Goal: Contribute content: Contribute content

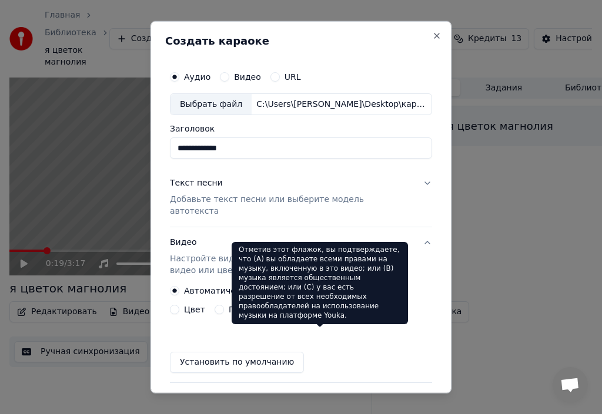
scroll to position [91, 0]
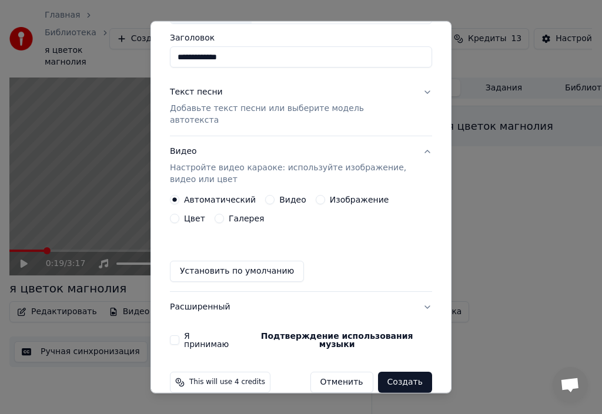
click at [215, 214] on button "Галерея" at bounding box center [219, 218] width 9 height 9
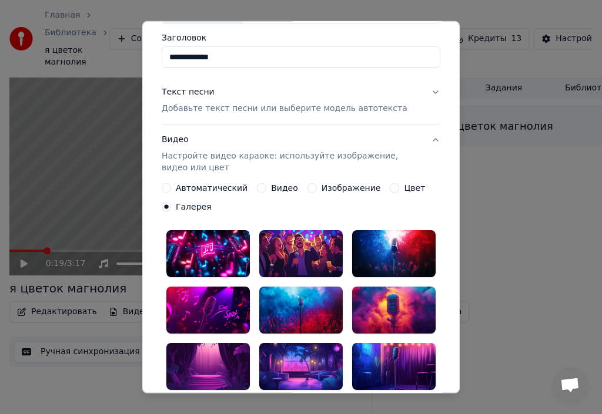
click at [199, 249] on div at bounding box center [207, 253] width 83 height 47
click at [284, 245] on div at bounding box center [300, 253] width 83 height 47
click at [165, 208] on circle "button" at bounding box center [167, 207] width 4 height 4
click at [163, 189] on button "Автоматический" at bounding box center [166, 187] width 9 height 9
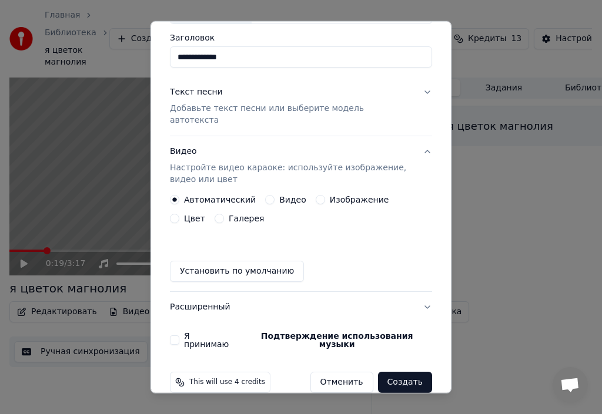
click at [316, 195] on button "Изображение" at bounding box center [320, 199] width 9 height 9
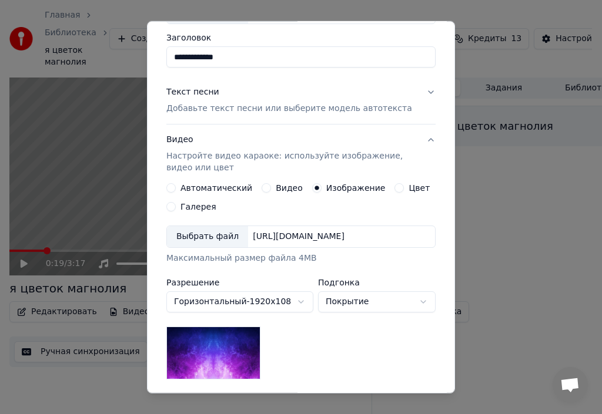
click at [166, 208] on button "Галерея" at bounding box center [170, 206] width 9 height 9
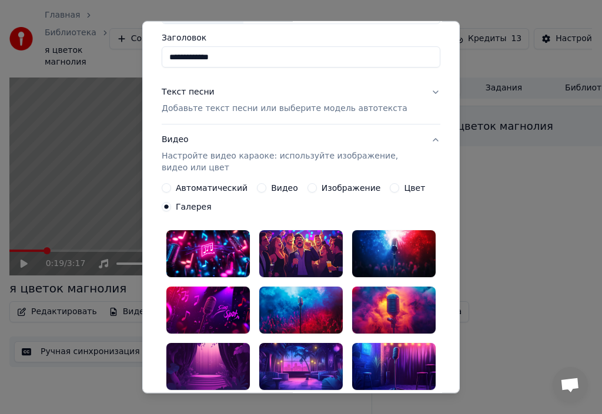
click at [162, 189] on button "Автоматический" at bounding box center [166, 187] width 9 height 9
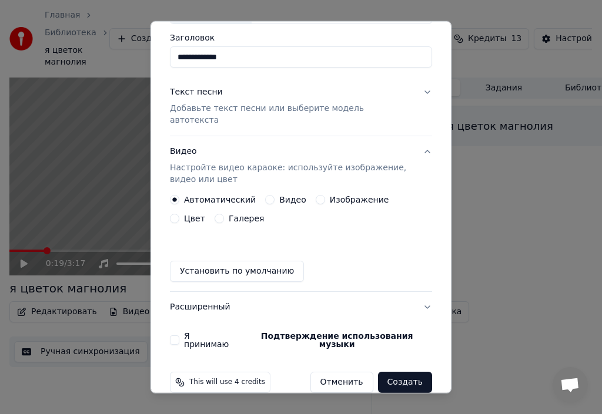
scroll to position [32, 0]
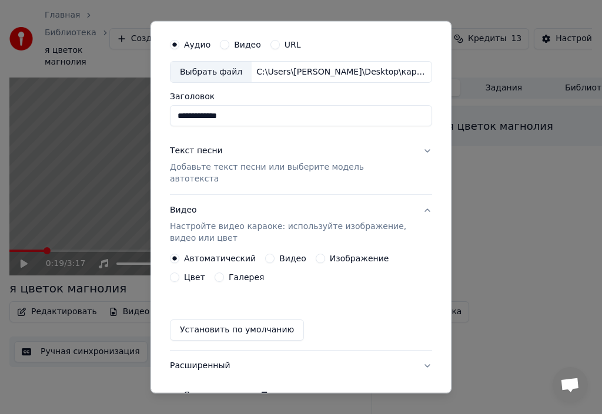
click at [202, 167] on p "Добавьте текст песни или выберите модель автотекста" at bounding box center [291, 174] width 243 height 24
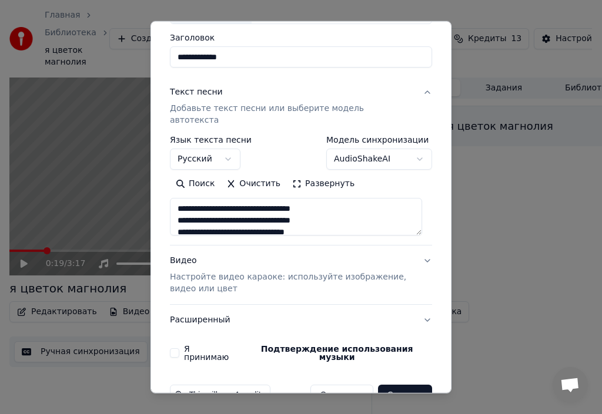
scroll to position [104, 0]
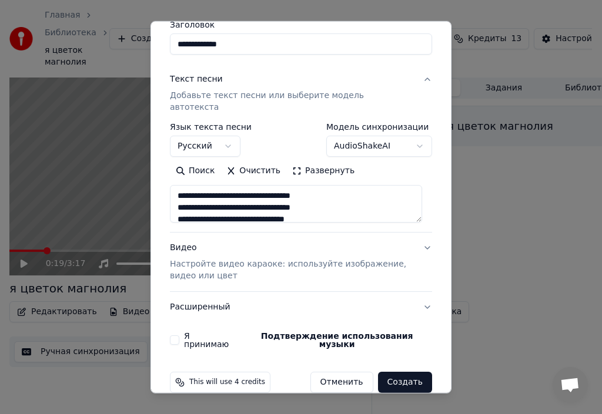
click at [175, 296] on button "Расширенный" at bounding box center [301, 307] width 262 height 31
type textarea "**********"
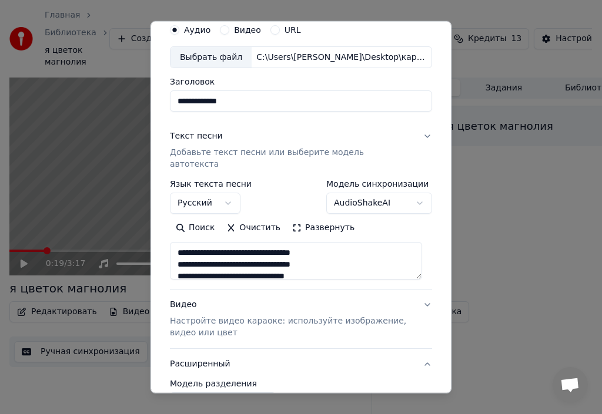
scroll to position [38, 0]
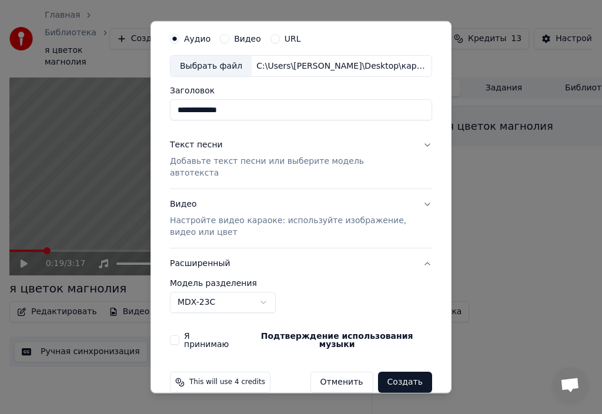
click at [185, 215] on p "Настройте видео караоке: используйте изображение, видео или цвет" at bounding box center [291, 227] width 243 height 24
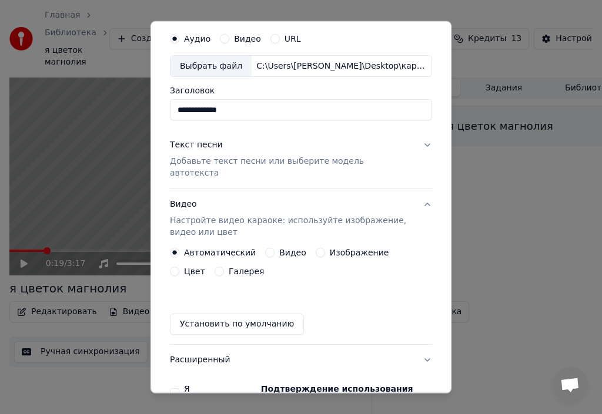
click at [215, 267] on button "Галерея" at bounding box center [219, 271] width 9 height 9
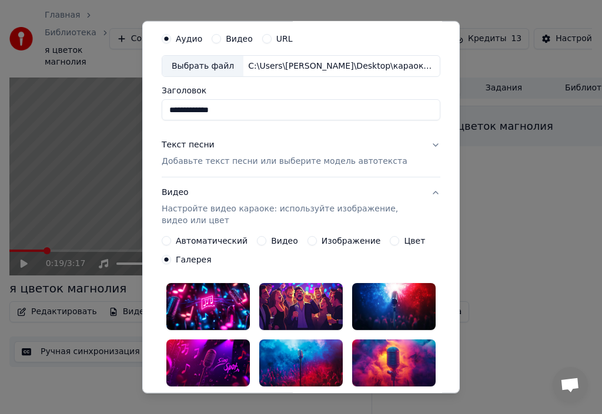
scroll to position [97, 0]
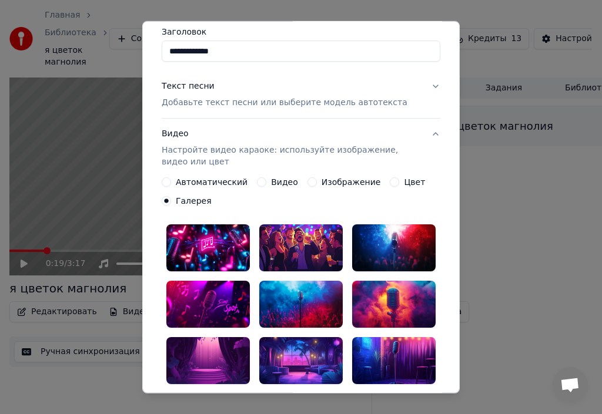
click at [197, 247] on div at bounding box center [207, 248] width 83 height 47
click at [307, 259] on div at bounding box center [300, 248] width 83 height 47
click at [378, 256] on div at bounding box center [393, 248] width 83 height 47
click at [388, 302] on div at bounding box center [393, 304] width 83 height 47
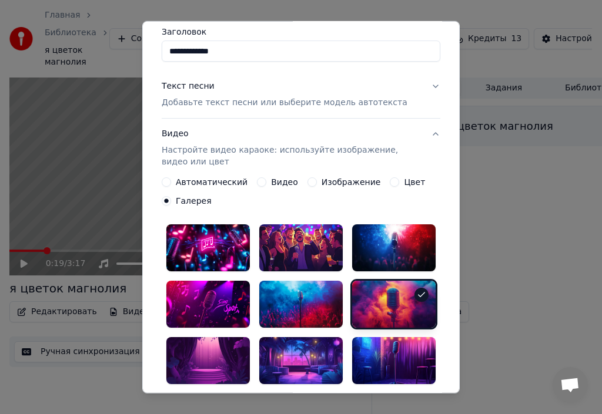
click at [300, 303] on div at bounding box center [300, 304] width 83 height 47
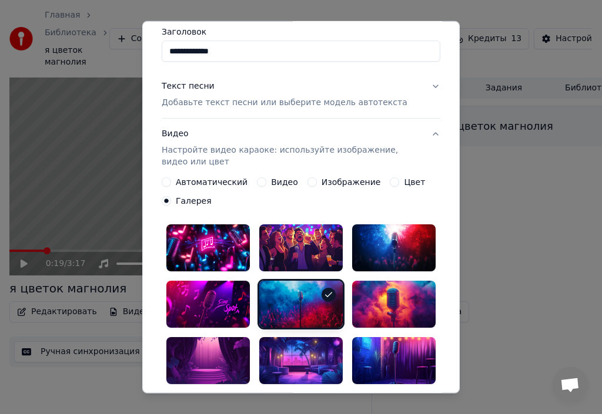
click at [208, 307] on div at bounding box center [207, 304] width 83 height 47
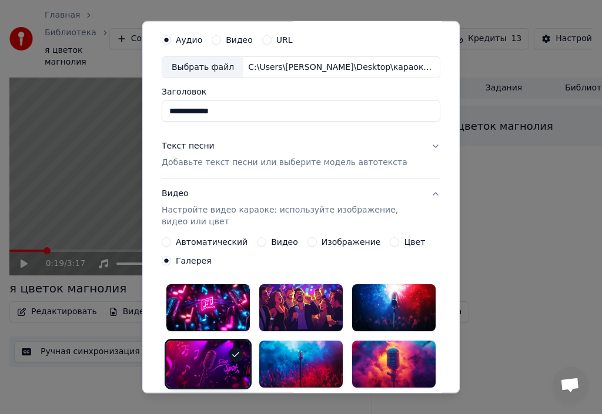
scroll to position [0, 0]
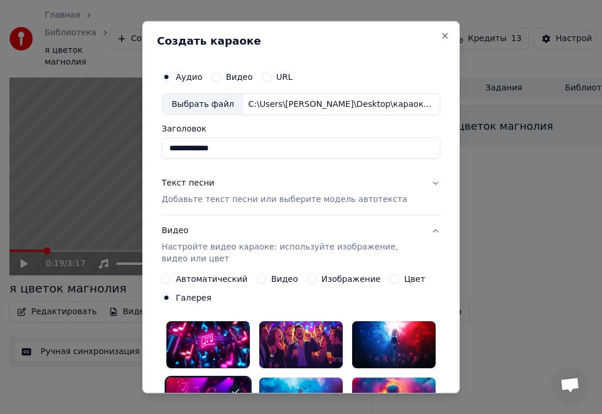
click at [429, 232] on button "Видео Настройте видео караоке: используйте изображение, видео или цвет" at bounding box center [301, 245] width 279 height 59
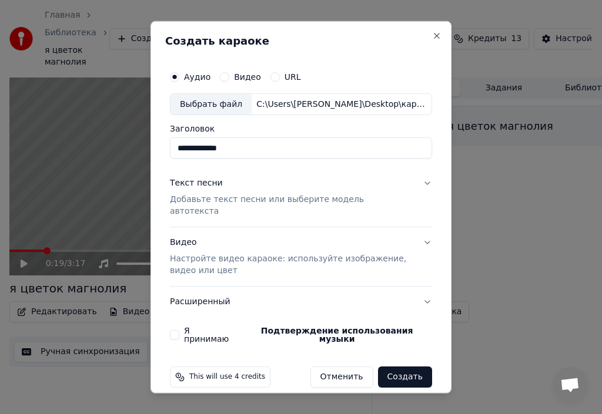
click at [174, 330] on button "Я принимаю Подтверждение использования музыки" at bounding box center [174, 334] width 9 height 9
click at [177, 330] on button "Я принимаю Подтверждение использования музыки" at bounding box center [174, 334] width 9 height 9
click at [205, 253] on p "Настройте видео караоке: используйте изображение, видео или цвет" at bounding box center [291, 265] width 243 height 24
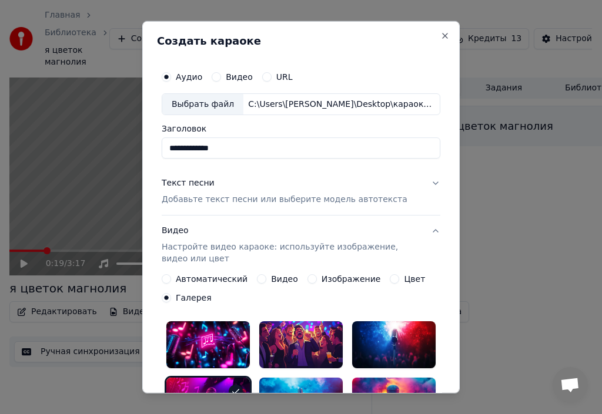
click at [307, 281] on button "Изображение" at bounding box center [311, 279] width 9 height 9
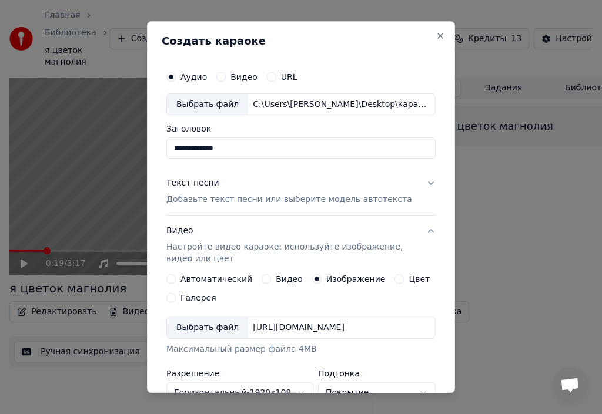
scroll to position [59, 0]
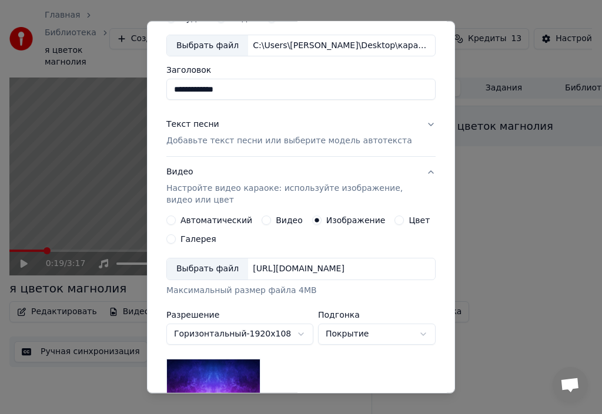
click at [210, 270] on div "Выбрать файл" at bounding box center [207, 269] width 81 height 21
click at [166, 240] on button "Галерея" at bounding box center [170, 239] width 9 height 9
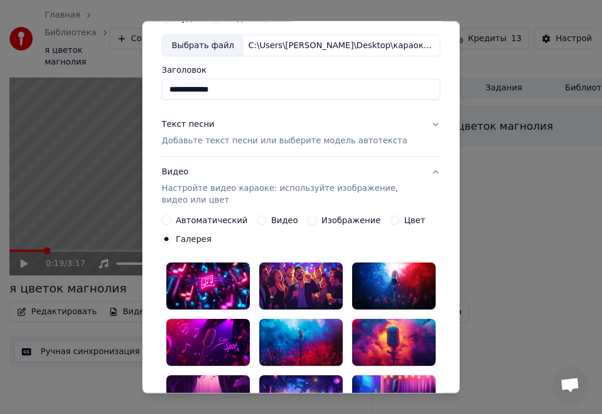
click at [307, 220] on button "Изображение" at bounding box center [311, 220] width 9 height 9
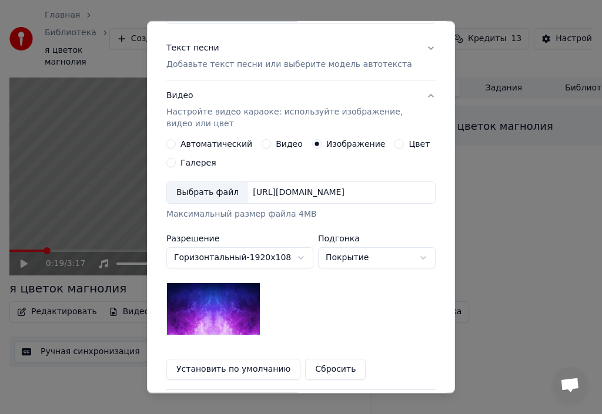
scroll to position [118, 0]
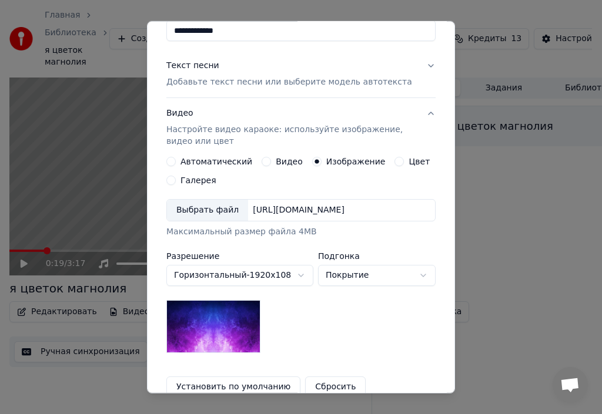
click at [205, 210] on div "Выбрать файл" at bounding box center [207, 210] width 81 height 21
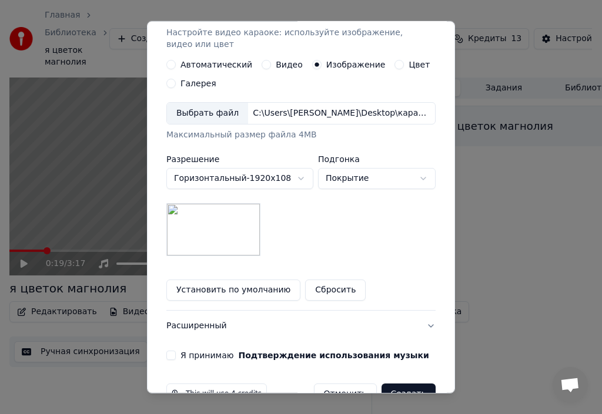
scroll to position [186, 0]
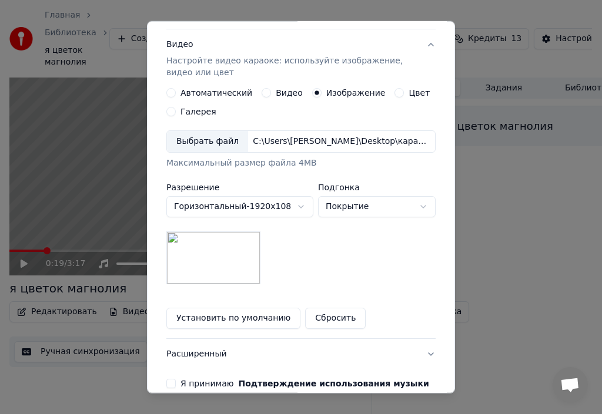
click at [417, 206] on button "Покрытие" at bounding box center [377, 206] width 118 height 21
click at [394, 206] on body "**********" at bounding box center [296, 207] width 592 height 414
click at [367, 207] on body "**********" at bounding box center [296, 207] width 592 height 414
select select "*****"
click at [366, 208] on button "Покрытие" at bounding box center [377, 206] width 118 height 21
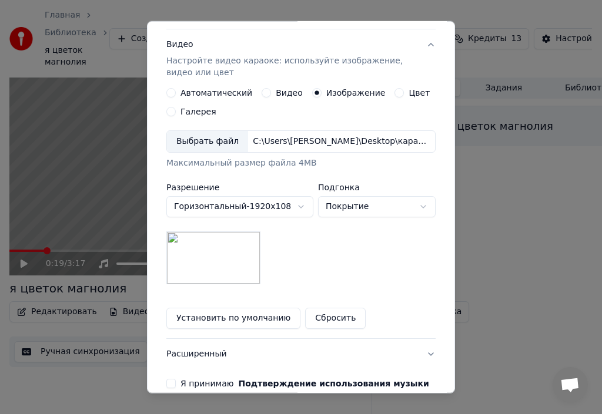
scroll to position [245, 0]
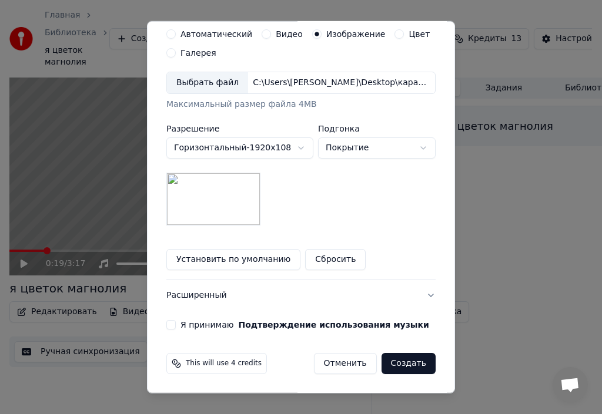
click at [168, 324] on button "Я принимаю Подтверждение использования музыки" at bounding box center [170, 324] width 9 height 9
click at [407, 364] on button "Создать" at bounding box center [409, 363] width 54 height 21
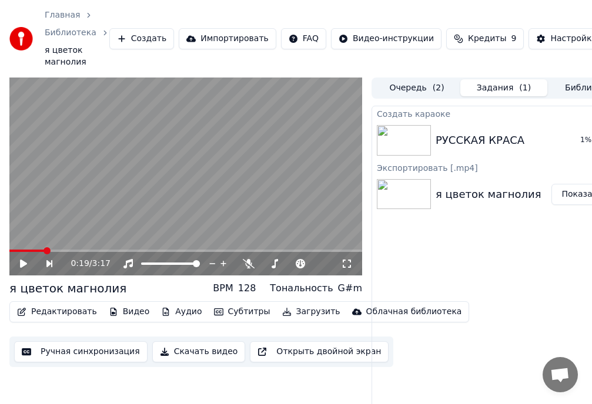
click at [409, 146] on img at bounding box center [404, 140] width 54 height 31
click at [491, 86] on button "Задания ( 1 )" at bounding box center [503, 87] width 87 height 17
click at [404, 91] on button "Очередь ( 2 )" at bounding box center [416, 87] width 87 height 17
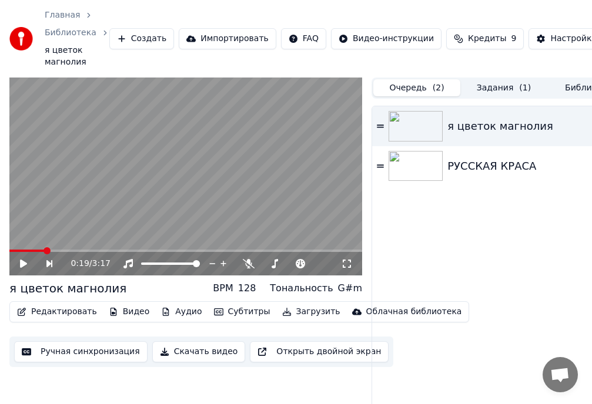
click at [571, 88] on button "Библиотека" at bounding box center [590, 87] width 87 height 17
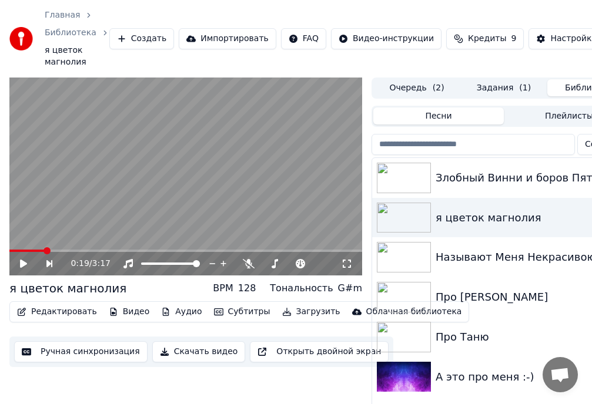
click at [403, 297] on img at bounding box center [404, 297] width 54 height 31
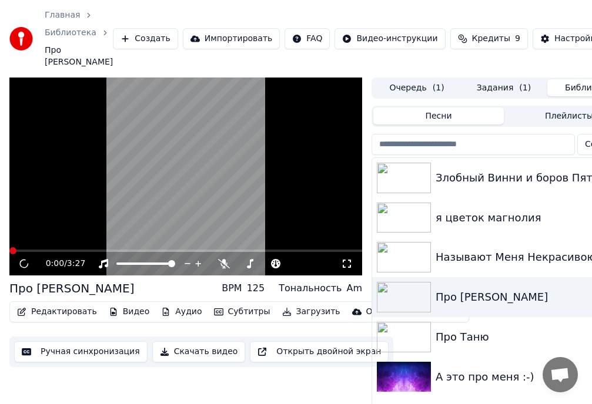
click at [152, 205] on video at bounding box center [185, 177] width 353 height 199
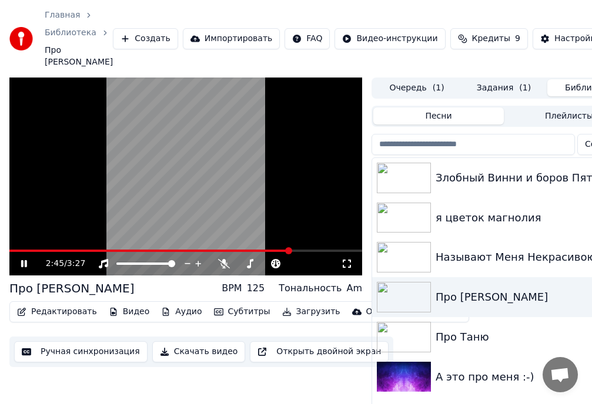
drag, startPoint x: 270, startPoint y: 247, endPoint x: 32, endPoint y: 238, distance: 238.3
click at [9, 247] on span at bounding box center [12, 250] width 7 height 7
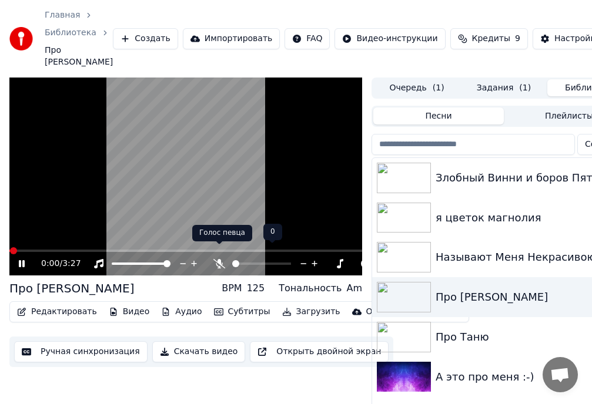
click at [220, 259] on icon at bounding box center [219, 263] width 12 height 9
click at [246, 260] on span at bounding box center [248, 263] width 7 height 7
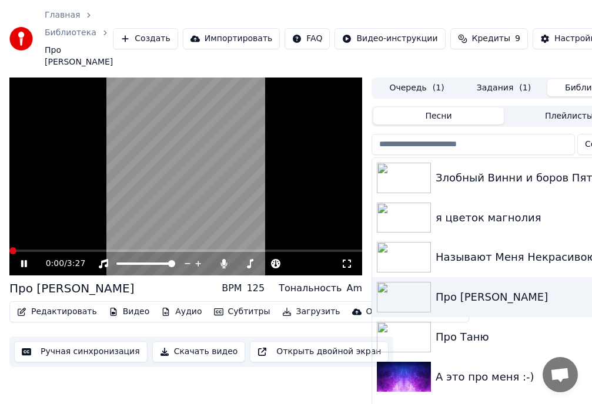
click at [9, 247] on span at bounding box center [12, 250] width 7 height 7
click at [347, 259] on icon at bounding box center [347, 263] width 12 height 9
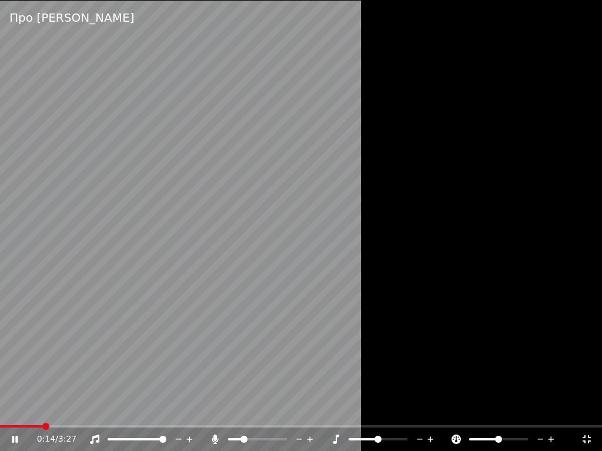
click at [586, 414] on icon at bounding box center [587, 439] width 12 height 9
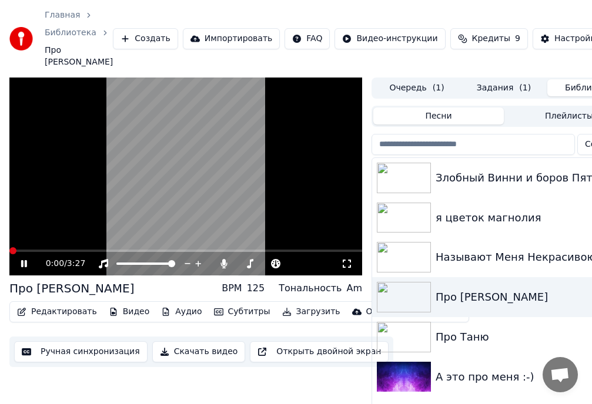
click at [9, 247] on span at bounding box center [12, 250] width 7 height 7
click at [263, 260] on span at bounding box center [263, 263] width 7 height 7
click at [9, 247] on span at bounding box center [12, 250] width 7 height 7
click at [9, 248] on span at bounding box center [12, 250] width 7 height 7
click at [280, 260] on span at bounding box center [277, 263] width 7 height 7
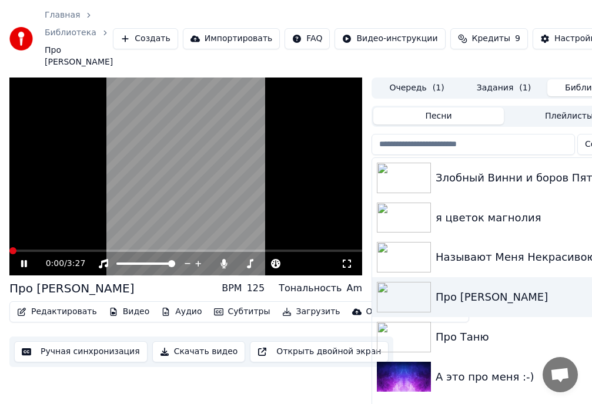
click at [9, 247] on span at bounding box center [12, 250] width 7 height 7
click at [346, 259] on icon at bounding box center [347, 263] width 12 height 9
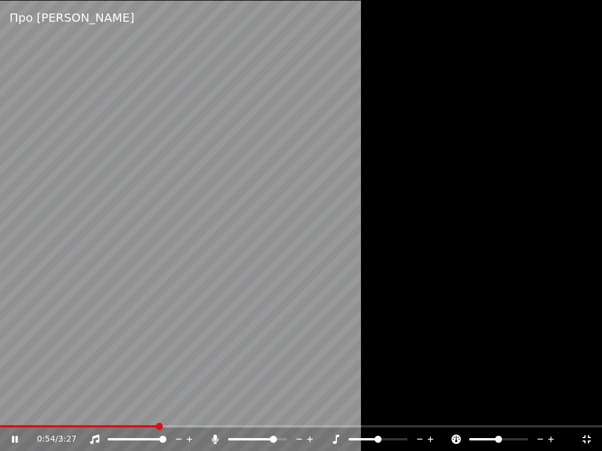
click at [588, 414] on icon at bounding box center [587, 439] width 12 height 9
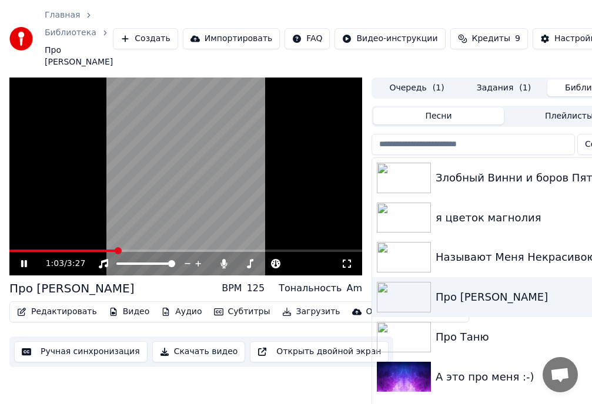
click at [22, 260] on icon at bounding box center [24, 263] width 6 height 7
click at [412, 79] on button "Очередь ( 1 )" at bounding box center [416, 87] width 87 height 17
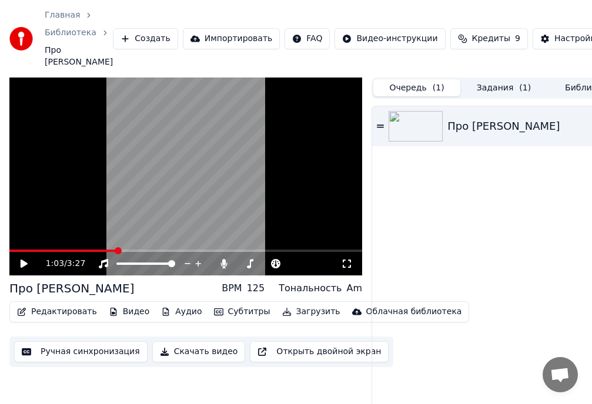
click at [494, 79] on button "Задания ( 1 )" at bounding box center [503, 87] width 87 height 17
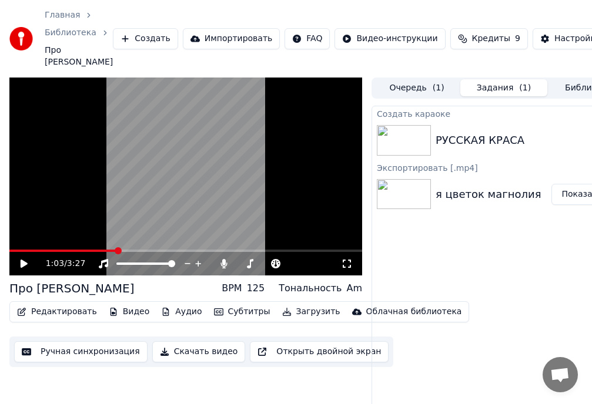
click at [511, 79] on button "Задания ( 1 )" at bounding box center [503, 87] width 87 height 17
click at [584, 79] on button "Библиотека" at bounding box center [590, 87] width 87 height 17
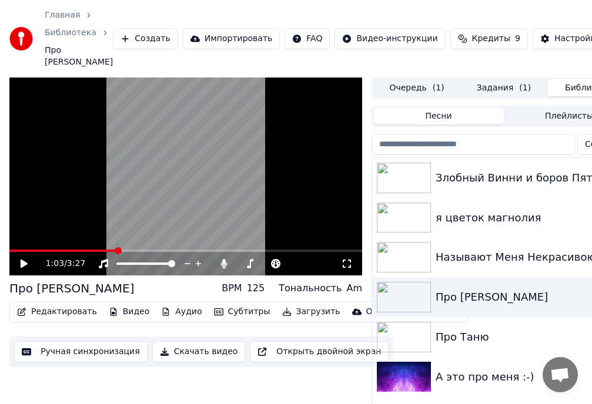
click at [408, 326] on img at bounding box center [404, 337] width 54 height 31
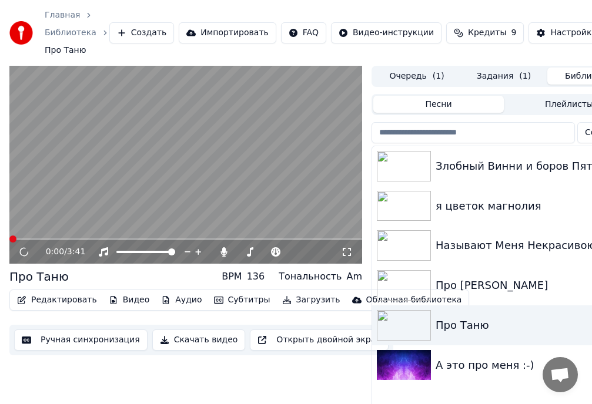
click at [346, 251] on icon at bounding box center [347, 251] width 12 height 9
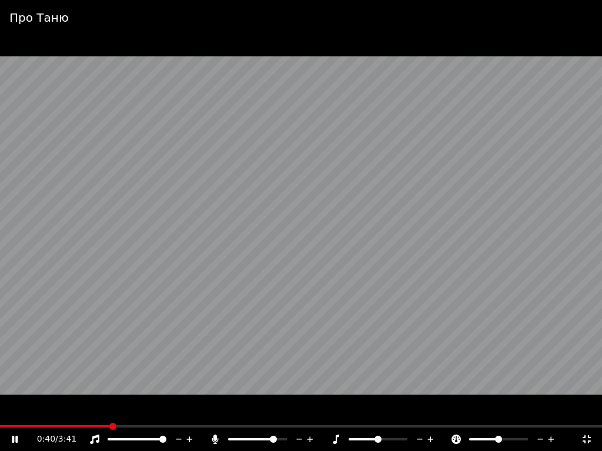
click at [585, 414] on icon at bounding box center [587, 440] width 8 height 8
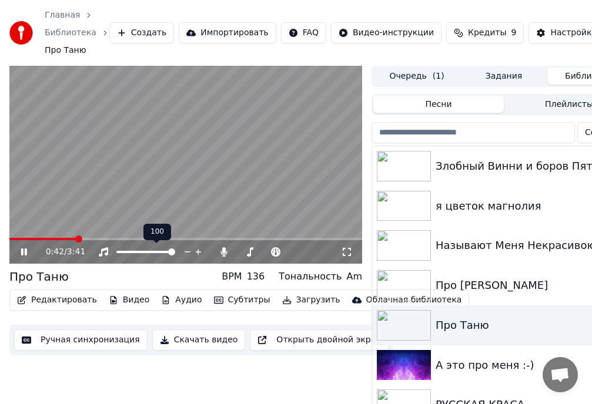
click at [123, 206] on video at bounding box center [185, 165] width 353 height 199
click at [503, 78] on button "Задания" at bounding box center [503, 76] width 87 height 17
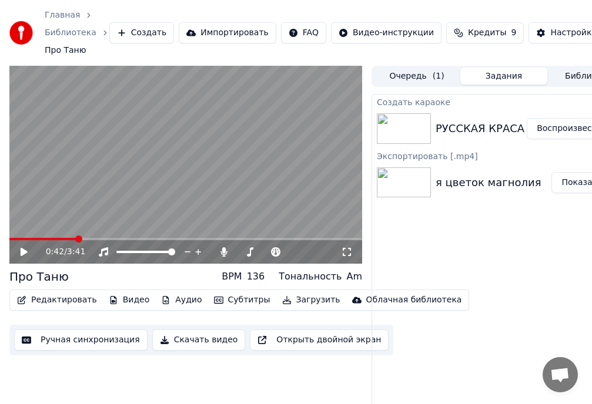
click at [556, 131] on button "Воспроизвести" at bounding box center [569, 128] width 85 height 21
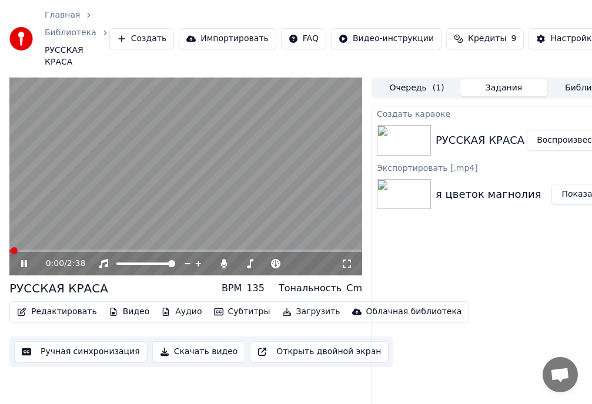
click at [345, 264] on icon at bounding box center [347, 263] width 12 height 9
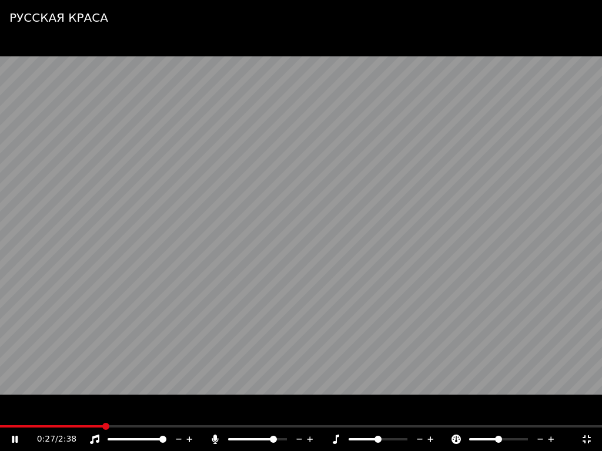
click at [422, 235] on video at bounding box center [301, 225] width 602 height 451
click at [588, 414] on icon at bounding box center [587, 440] width 8 height 8
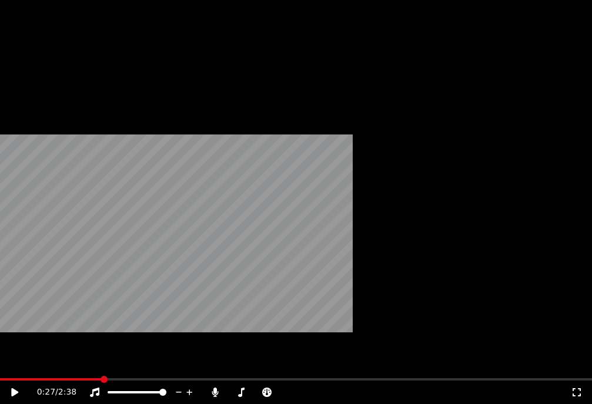
click at [66, 122] on button "Редактировать" at bounding box center [56, 114] width 89 height 16
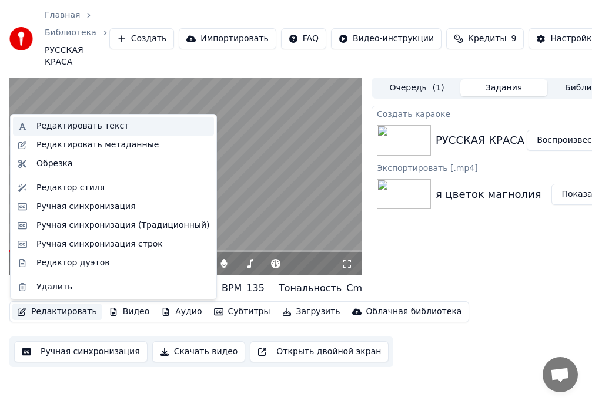
click at [88, 127] on div "Редактировать текст" at bounding box center [82, 127] width 92 height 12
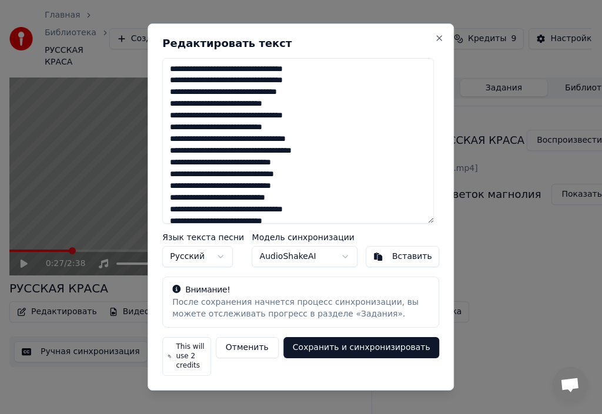
click at [380, 120] on textarea at bounding box center [298, 141] width 272 height 166
click at [226, 110] on textarea at bounding box center [298, 141] width 272 height 166
click at [270, 125] on textarea at bounding box center [298, 141] width 272 height 166
click at [438, 42] on button "Close" at bounding box center [439, 38] width 9 height 9
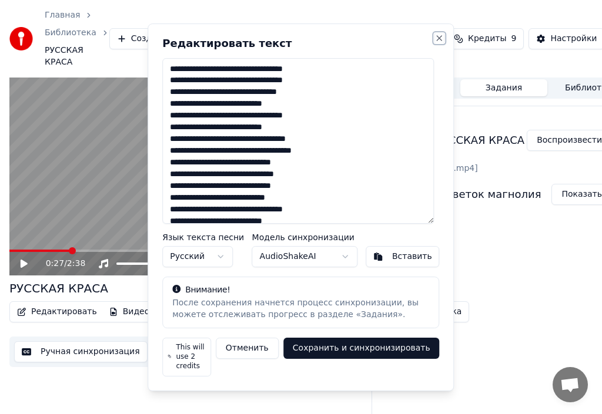
type textarea "**********"
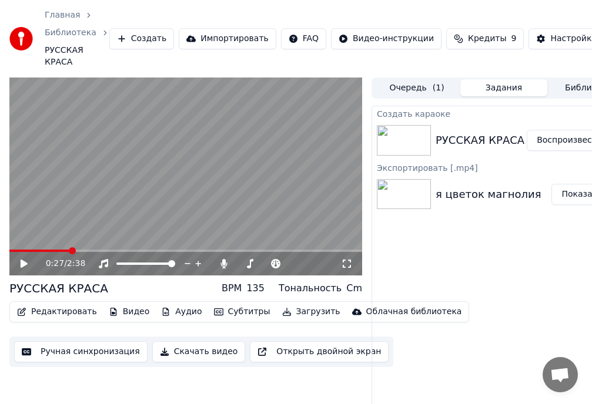
click at [122, 314] on button "Видео" at bounding box center [129, 312] width 51 height 16
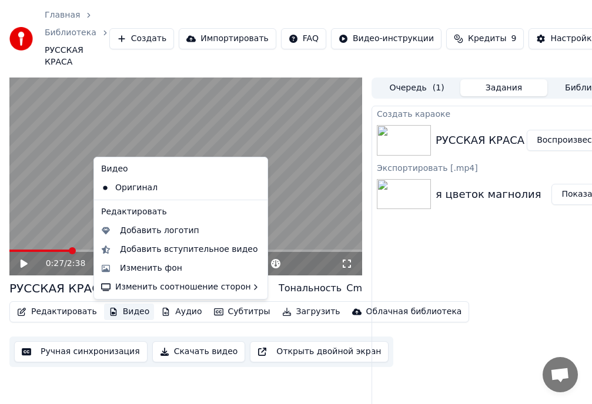
click at [252, 186] on icon at bounding box center [258, 187] width 13 height 9
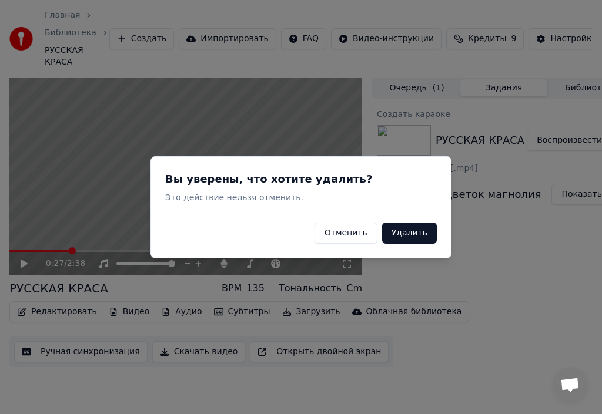
click at [408, 233] on button "Удалить" at bounding box center [409, 232] width 55 height 21
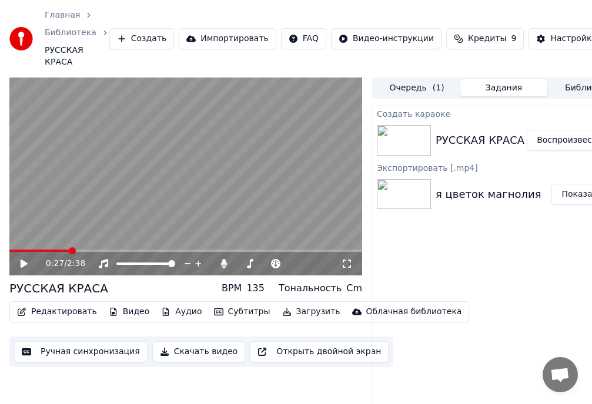
click at [126, 313] on button "Видео" at bounding box center [129, 312] width 51 height 16
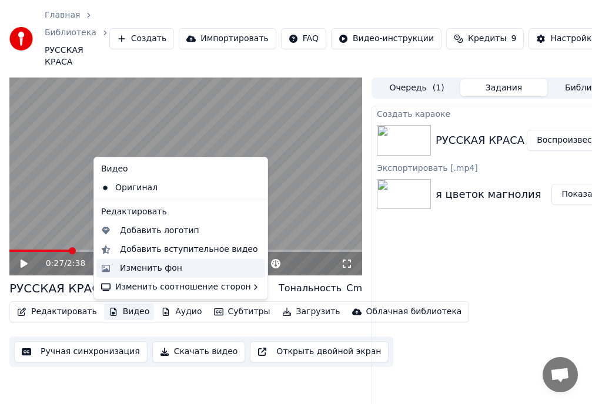
click at [140, 268] on div "Изменить фон" at bounding box center [151, 269] width 62 height 12
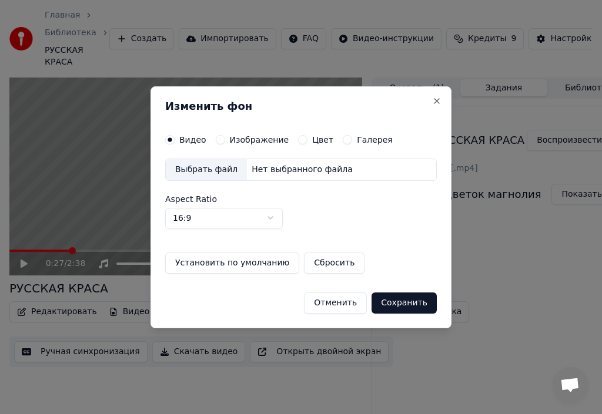
click at [237, 139] on label "Изображение" at bounding box center [259, 140] width 59 height 8
click at [225, 139] on button "Изображение" at bounding box center [220, 139] width 9 height 9
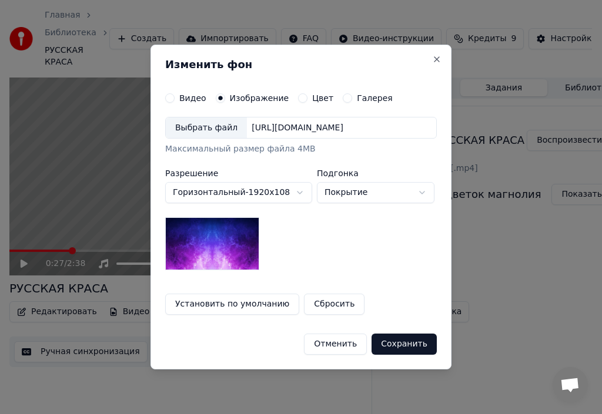
click at [199, 129] on div "Выбрать файл" at bounding box center [206, 128] width 81 height 21
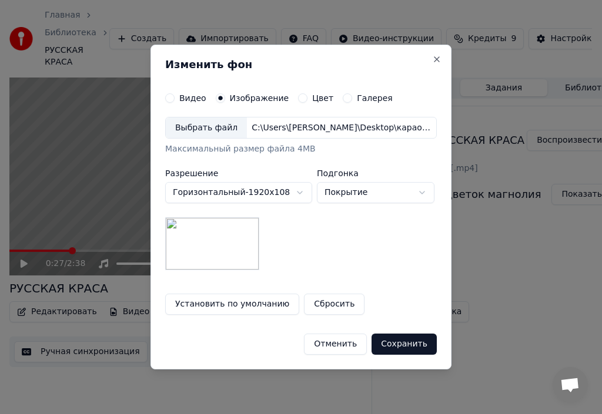
click at [370, 191] on body "Главная Библиотека РУССКАЯ КРАСА Создать Импортировать FAQ Видео-инструкции Кре…" at bounding box center [296, 207] width 592 height 414
select select "*******"
click at [399, 344] on button "Сохранить" at bounding box center [404, 344] width 65 height 21
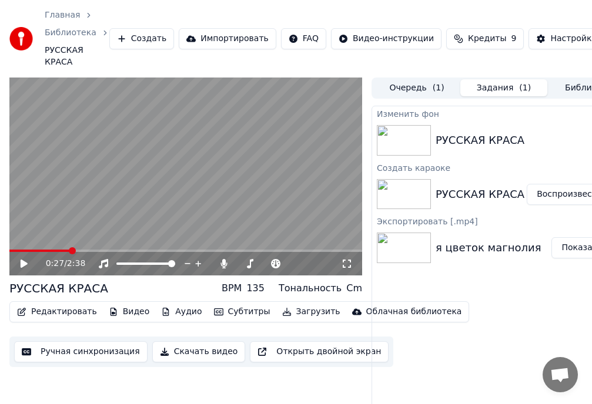
click at [67, 313] on button "Редактировать" at bounding box center [56, 312] width 89 height 16
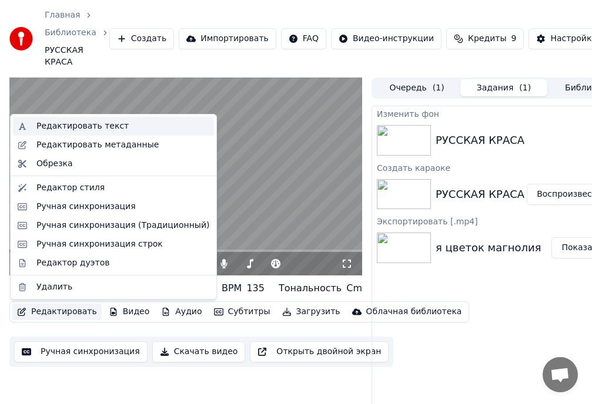
click at [80, 127] on div "Редактировать текст" at bounding box center [82, 127] width 92 height 12
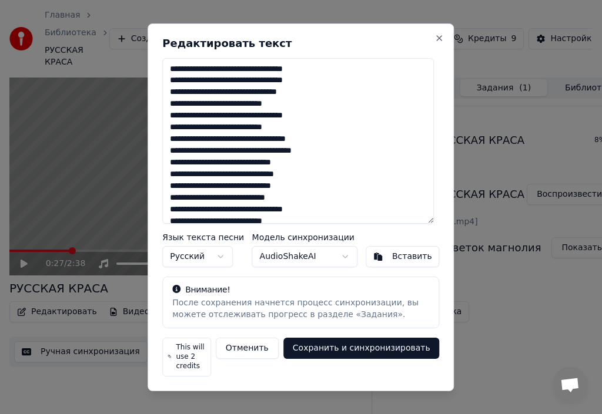
click at [226, 111] on textarea at bounding box center [298, 141] width 272 height 166
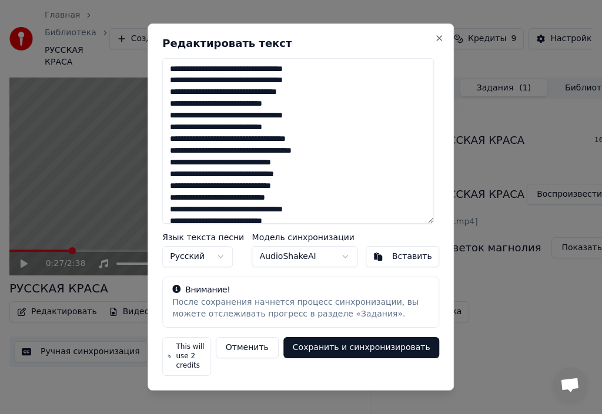
drag, startPoint x: 346, startPoint y: 222, endPoint x: 168, endPoint y: 66, distance: 235.8
click at [168, 66] on textarea at bounding box center [298, 141] width 272 height 166
click at [380, 134] on textarea at bounding box center [298, 141] width 272 height 166
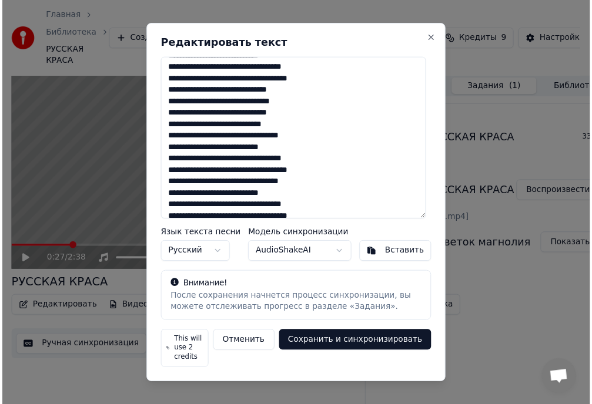
scroll to position [94, 0]
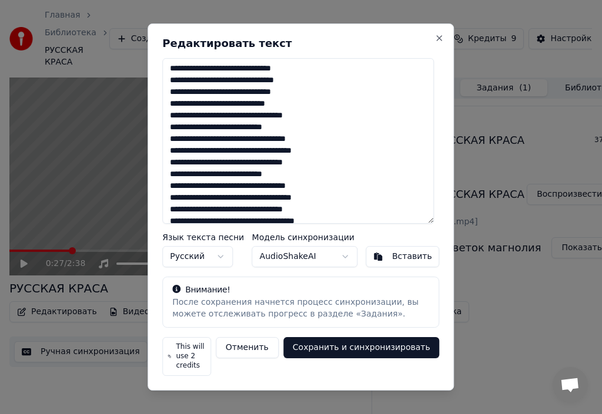
type textarea "**********"
click at [343, 356] on button "Сохранить и синхронизировать" at bounding box center [361, 348] width 156 height 21
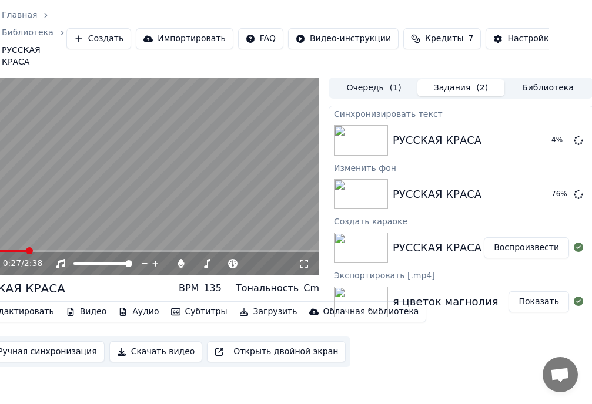
scroll to position [0, 44]
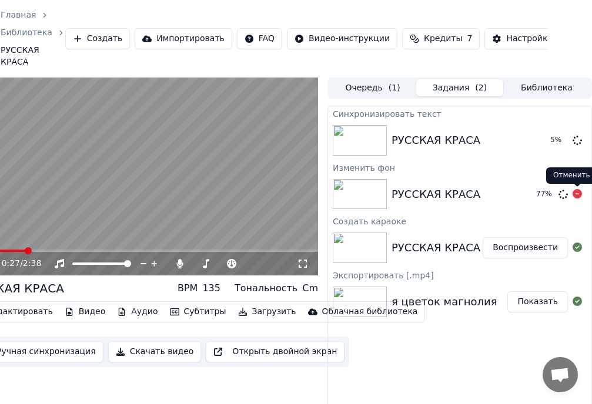
click at [578, 195] on icon at bounding box center [577, 193] width 9 height 9
click at [538, 250] on button "Воспроизвести" at bounding box center [525, 247] width 85 height 21
click at [303, 266] on icon at bounding box center [303, 263] width 12 height 9
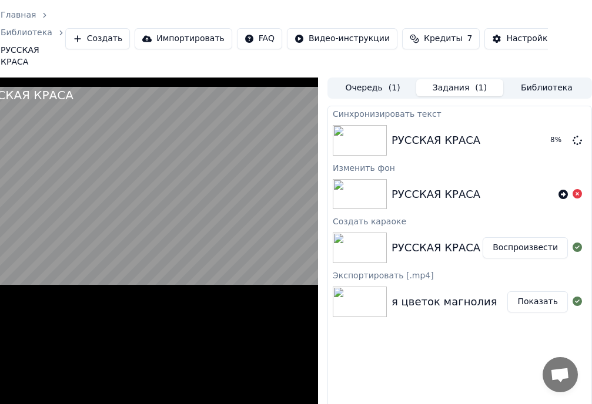
scroll to position [0, 34]
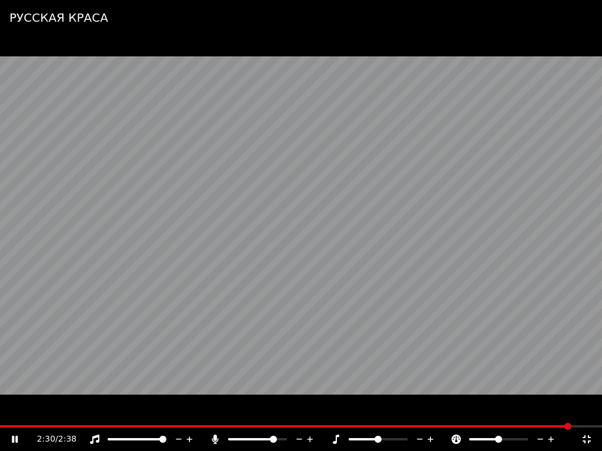
click at [587, 414] on icon at bounding box center [587, 439] width 12 height 9
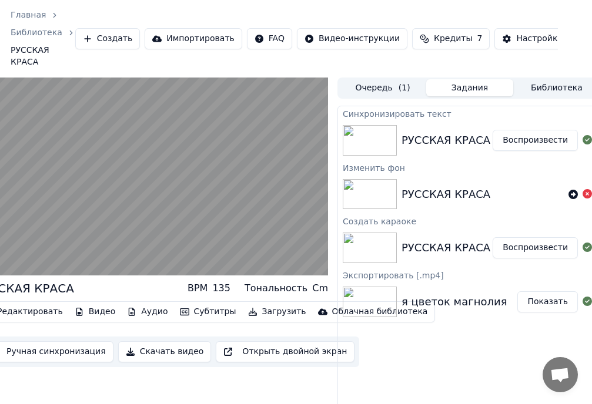
click at [529, 140] on button "Воспроизвести" at bounding box center [535, 140] width 85 height 21
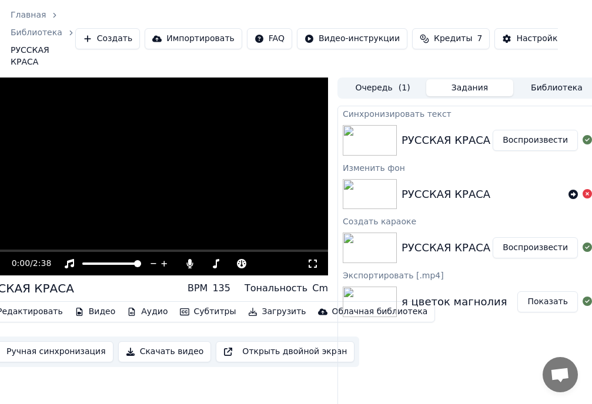
click at [529, 140] on button "Воспроизвести" at bounding box center [535, 140] width 85 height 21
click at [559, 89] on button "Библиотека" at bounding box center [556, 87] width 87 height 17
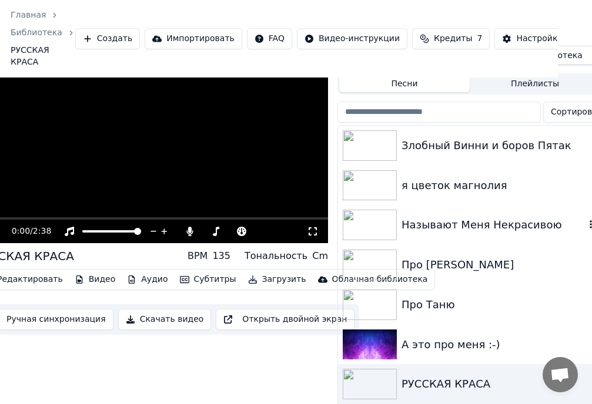
scroll to position [64, 34]
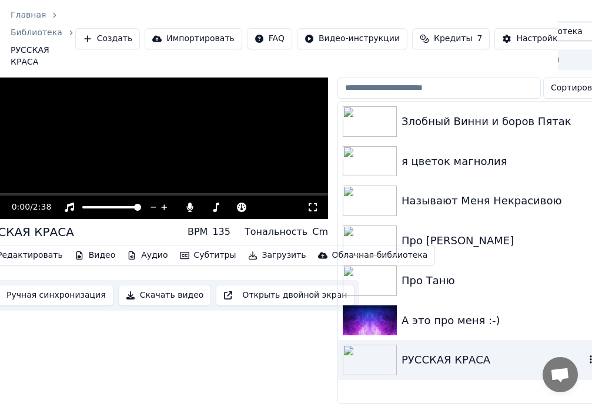
click at [378, 356] on img at bounding box center [370, 360] width 54 height 31
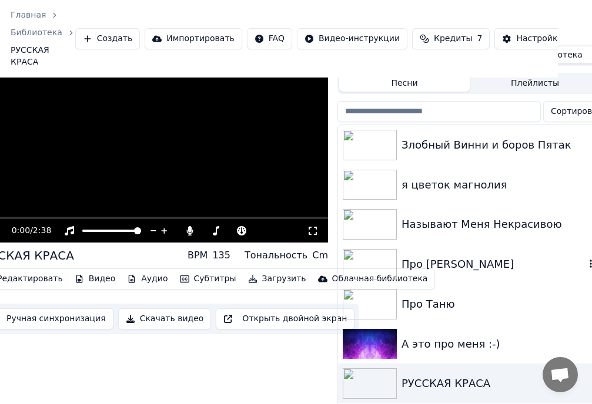
scroll to position [64, 34]
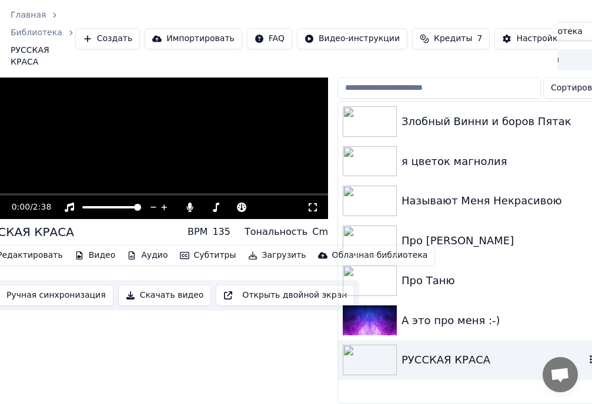
click at [371, 345] on img at bounding box center [370, 360] width 54 height 31
click at [374, 233] on img at bounding box center [370, 241] width 54 height 31
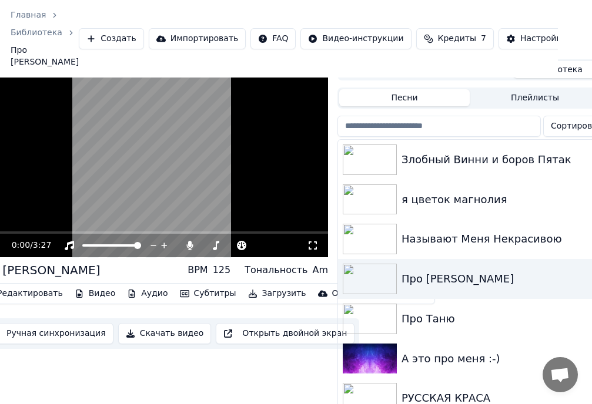
scroll to position [0, 34]
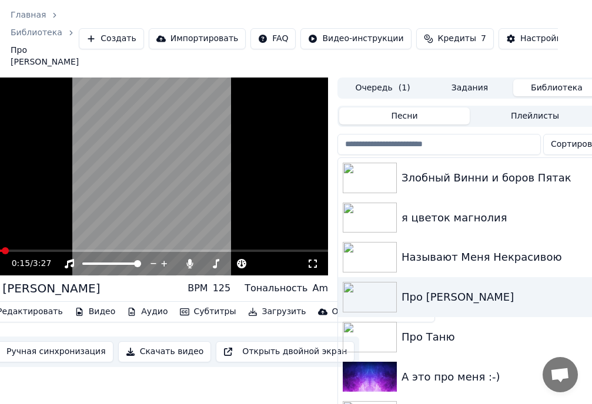
click at [217, 186] on video at bounding box center [151, 177] width 353 height 199
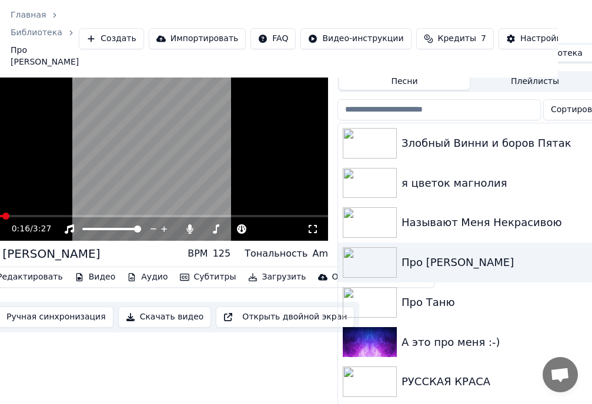
scroll to position [52, 34]
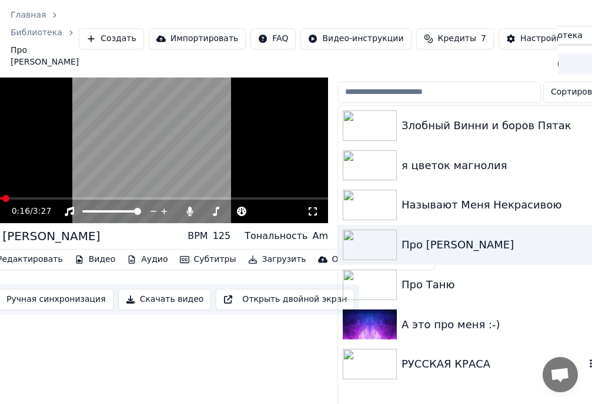
click at [364, 352] on img at bounding box center [370, 364] width 54 height 31
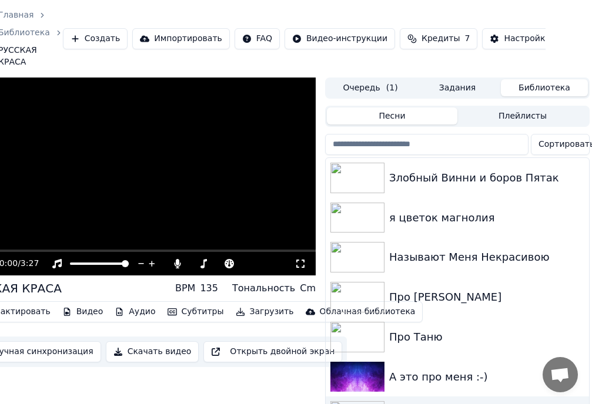
scroll to position [0, 61]
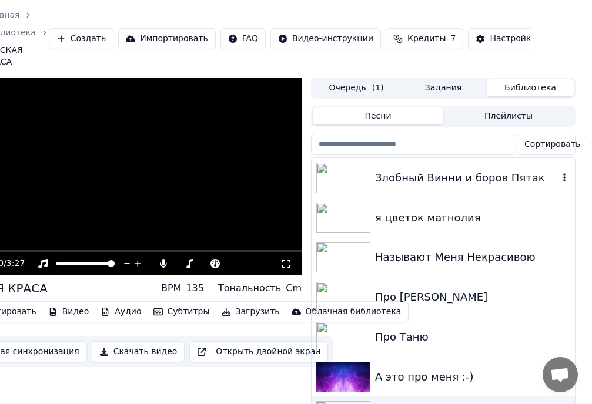
click at [413, 179] on div "Злобный Винни и боров Пятак" at bounding box center [466, 178] width 183 height 16
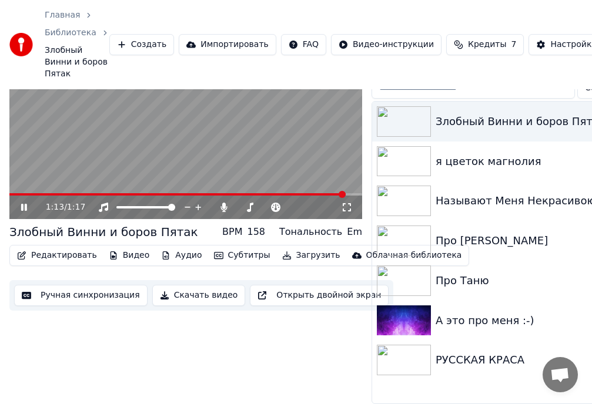
scroll to position [76, 0]
click at [416, 350] on img at bounding box center [404, 360] width 54 height 31
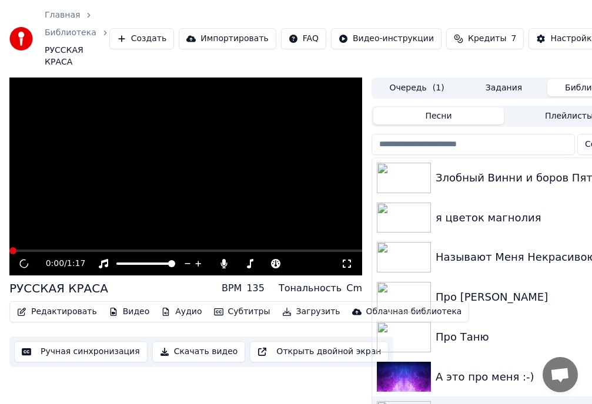
click at [399, 336] on img at bounding box center [404, 337] width 54 height 31
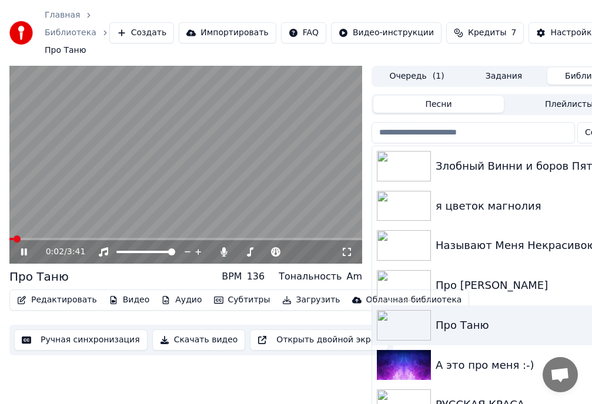
click at [347, 250] on icon at bounding box center [347, 251] width 12 height 9
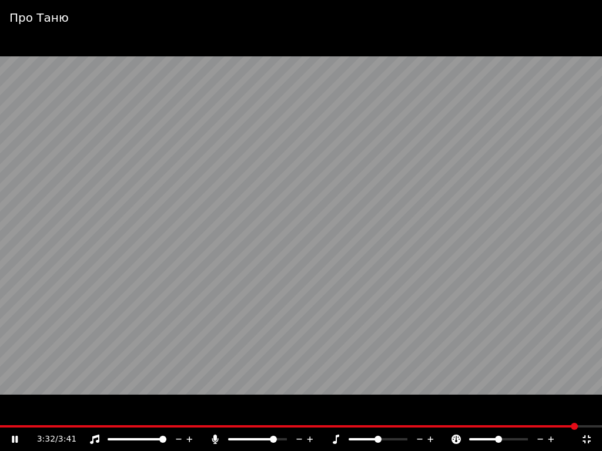
click at [587, 414] on icon at bounding box center [587, 439] width 12 height 9
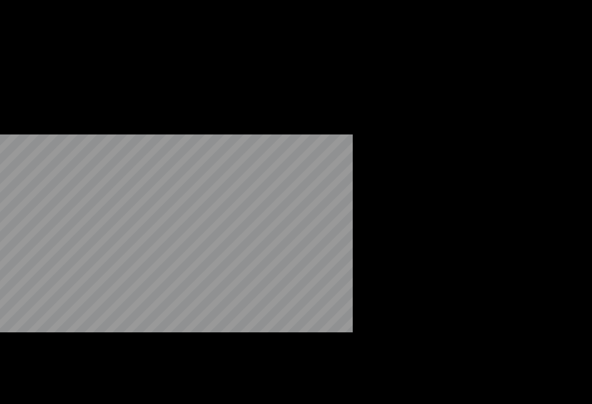
scroll to position [52, 0]
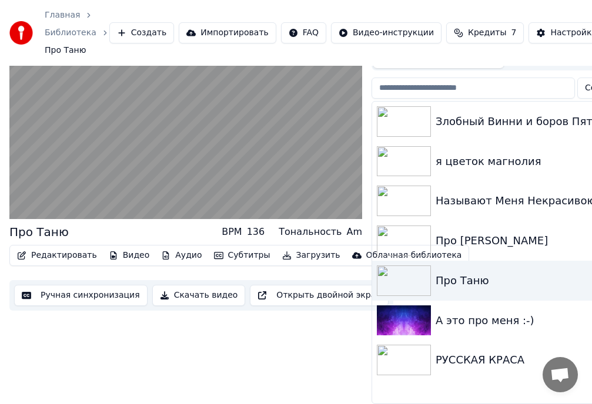
click at [399, 353] on img at bounding box center [404, 360] width 54 height 31
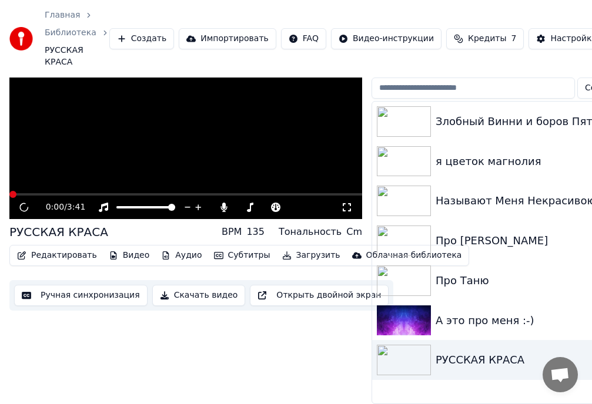
click at [23, 202] on icon at bounding box center [24, 208] width 12 height 13
click at [23, 202] on icon at bounding box center [24, 208] width 11 height 12
click at [23, 202] on icon at bounding box center [24, 208] width 12 height 13
click at [23, 202] on icon at bounding box center [24, 208] width 11 height 12
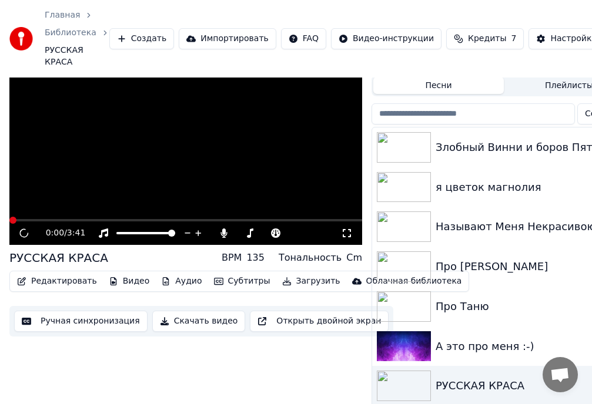
scroll to position [0, 0]
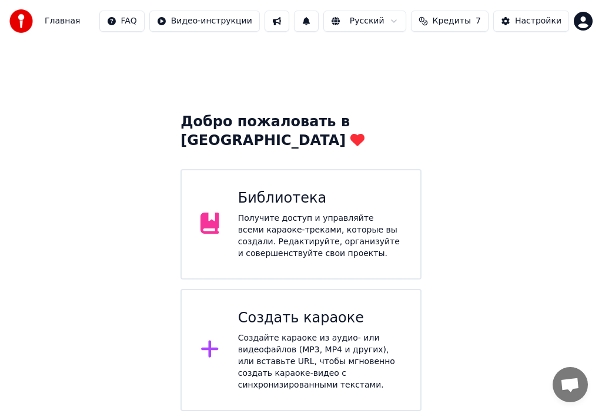
click at [288, 233] on div "Получите доступ и управляйте всеми караоке-треками, которые вы создали. Редакти…" at bounding box center [319, 236] width 163 height 47
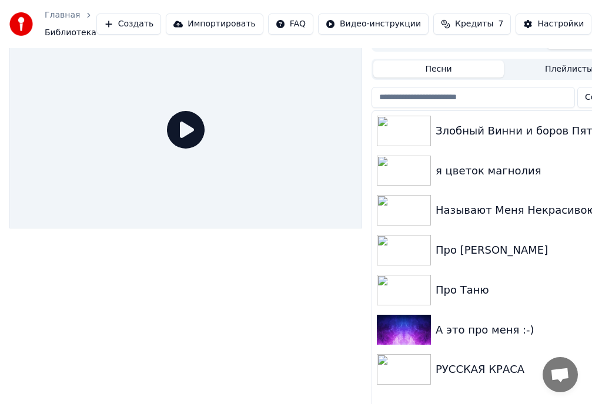
scroll to position [35, 0]
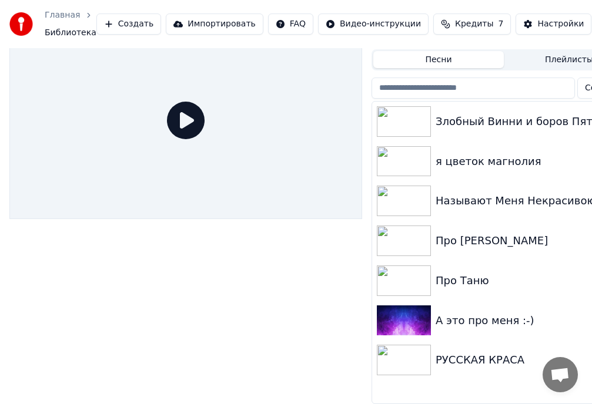
click at [413, 354] on img at bounding box center [404, 360] width 54 height 31
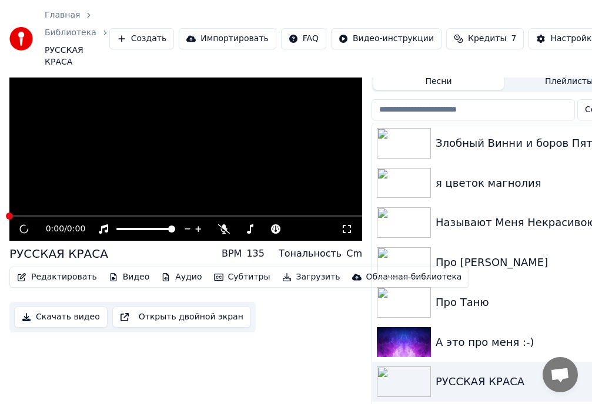
scroll to position [64, 0]
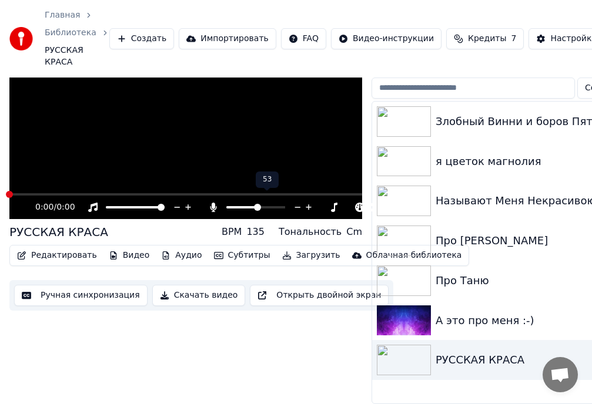
click at [257, 204] on span at bounding box center [257, 207] width 7 height 7
click at [268, 204] on span at bounding box center [266, 207] width 7 height 7
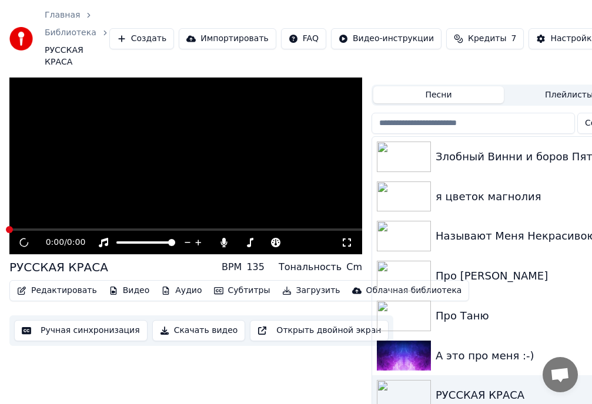
scroll to position [0, 0]
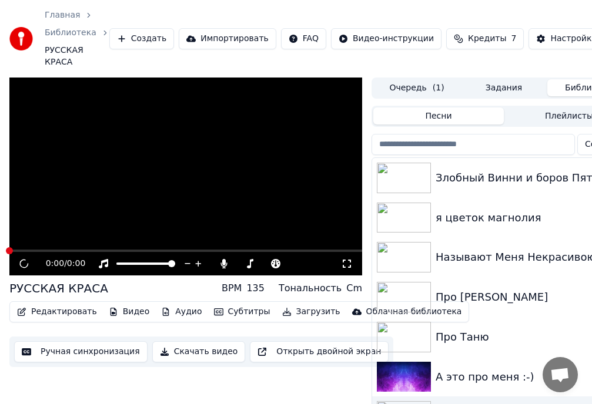
click at [407, 89] on button "Очередь ( 1 )" at bounding box center [416, 87] width 87 height 17
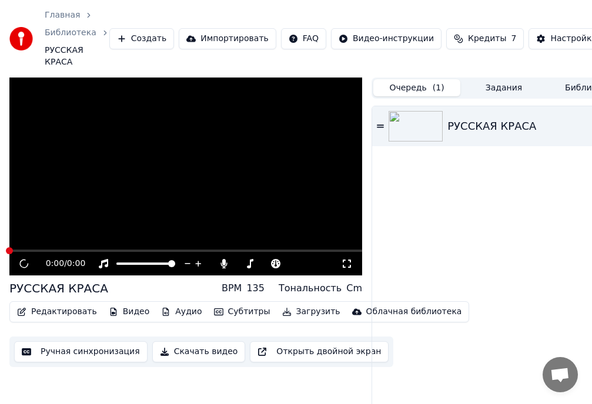
click at [380, 126] on icon at bounding box center [380, 126] width 7 height 8
click at [202, 353] on button "Скачать видео" at bounding box center [198, 352] width 93 height 21
click at [391, 313] on div "РУССКАЯ КРАСА" at bounding box center [503, 277] width 263 height 343
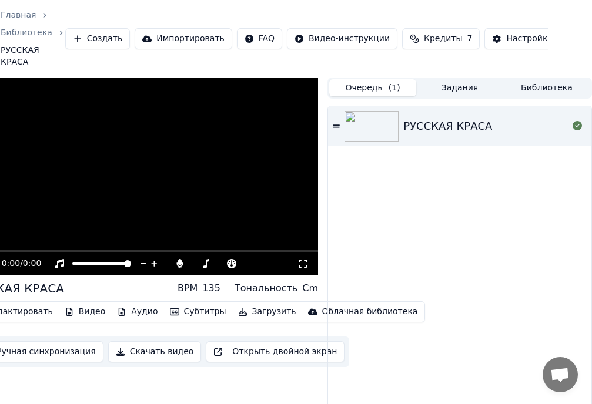
click at [416, 192] on div "РУССКАЯ КРАСА" at bounding box center [459, 277] width 263 height 343
click at [388, 139] on img at bounding box center [371, 126] width 54 height 31
click at [460, 88] on button "Задания" at bounding box center [459, 87] width 87 height 17
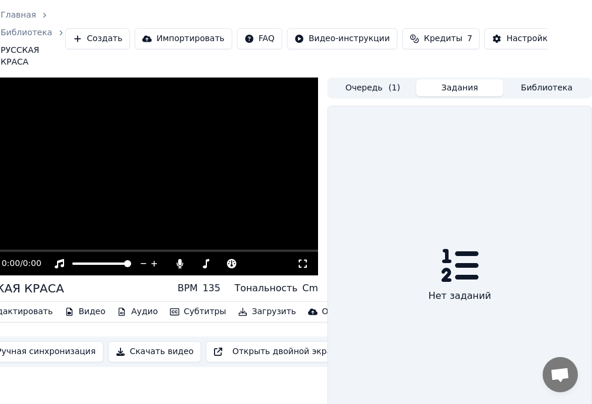
click at [377, 88] on button "Очередь ( 1 )" at bounding box center [372, 87] width 87 height 17
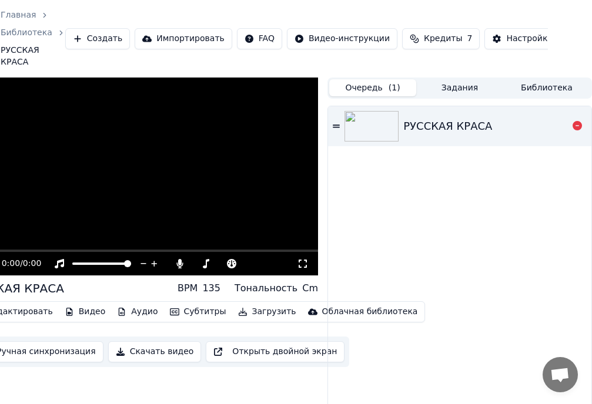
click at [362, 122] on img at bounding box center [371, 126] width 54 height 31
click at [541, 88] on button "Библиотека" at bounding box center [546, 87] width 87 height 17
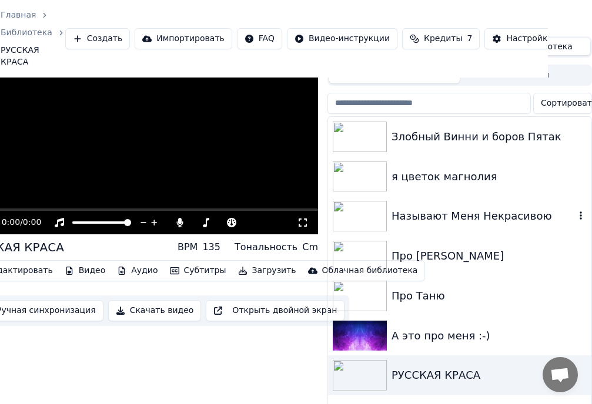
scroll to position [64, 44]
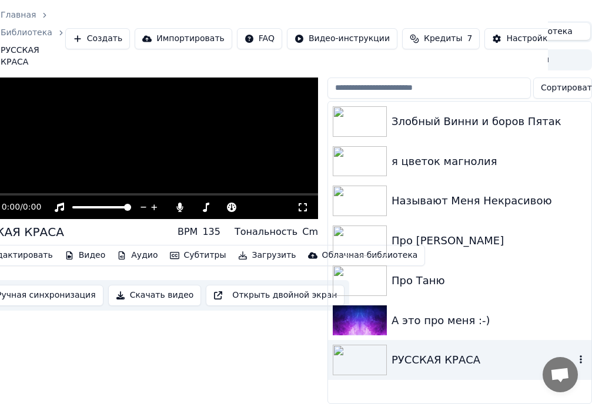
click at [580, 355] on icon "button" at bounding box center [581, 359] width 12 height 9
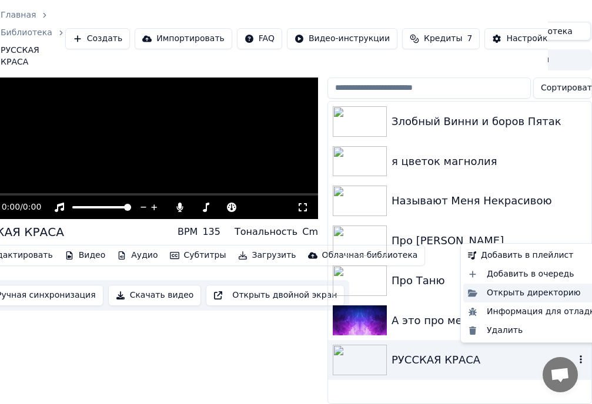
click at [516, 294] on div "Открыть директорию" at bounding box center [534, 293] width 142 height 19
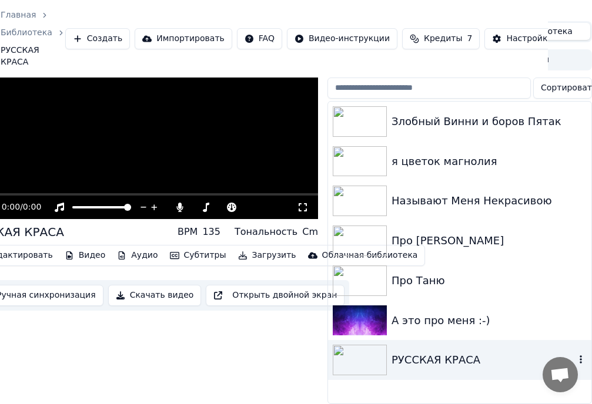
click at [357, 350] on img at bounding box center [360, 360] width 54 height 31
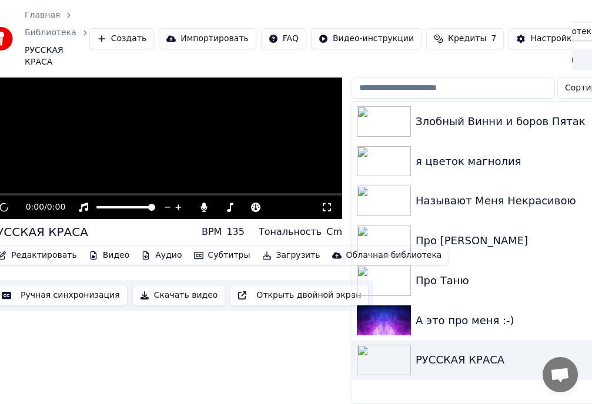
scroll to position [64, 0]
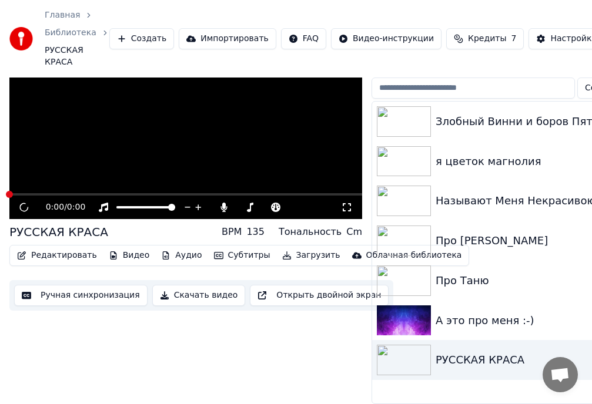
click at [410, 159] on img at bounding box center [404, 161] width 54 height 31
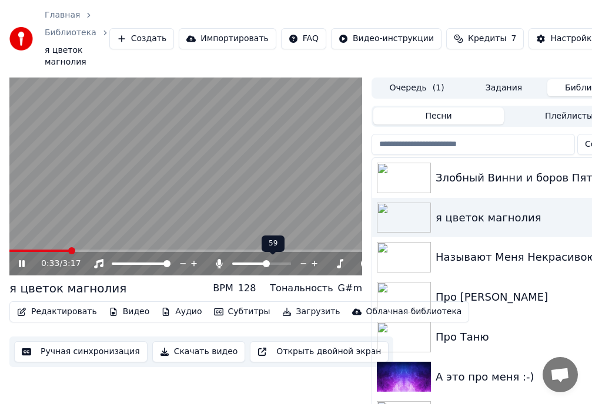
click at [267, 264] on span at bounding box center [266, 263] width 7 height 7
click at [9, 249] on span at bounding box center [12, 250] width 7 height 7
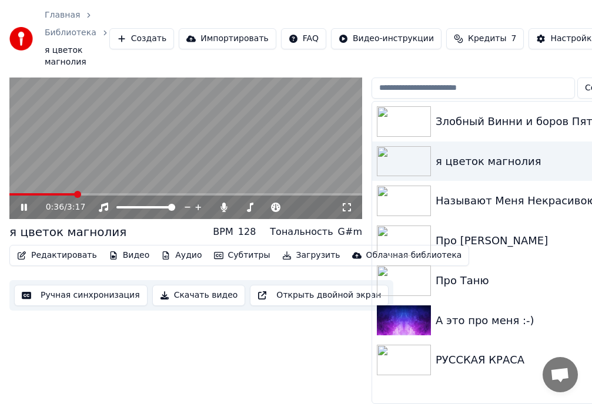
click at [407, 349] on img at bounding box center [404, 360] width 54 height 31
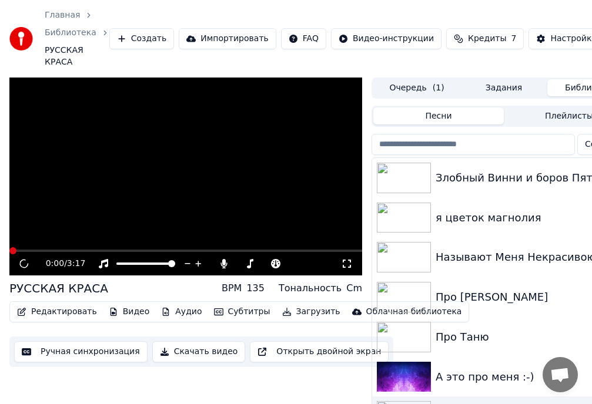
click at [346, 265] on icon at bounding box center [347, 263] width 12 height 9
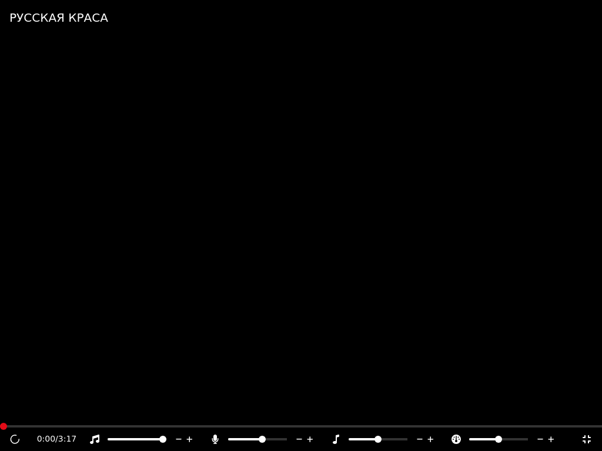
click at [278, 346] on video at bounding box center [301, 225] width 602 height 451
click at [587, 414] on icon at bounding box center [587, 439] width 12 height 9
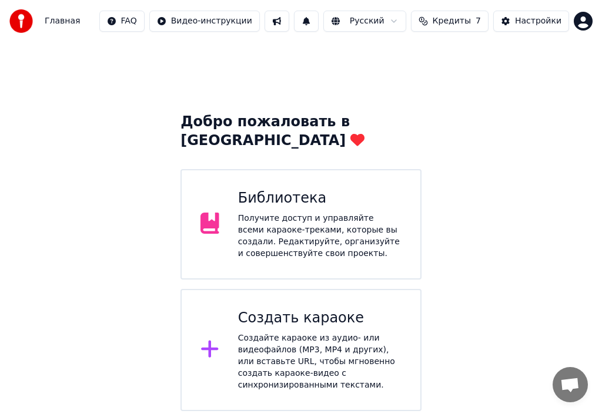
click at [303, 232] on div "Получите доступ и управляйте всеми караоке-треками, которые вы создали. Редакти…" at bounding box center [319, 236] width 163 height 47
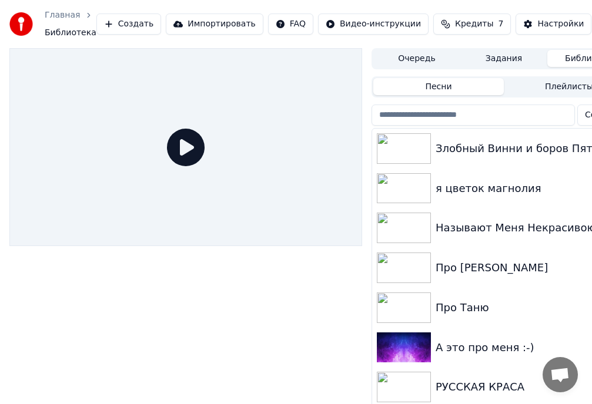
scroll to position [35, 0]
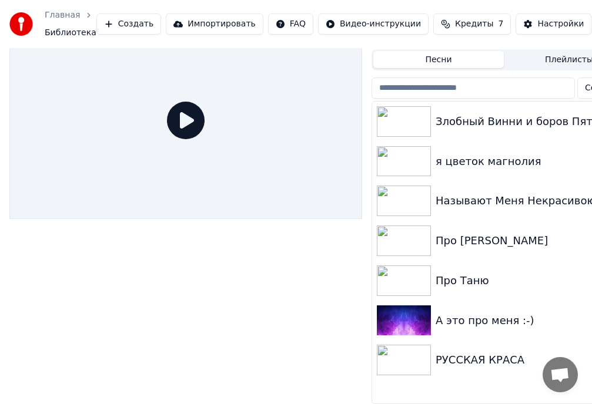
click at [405, 360] on img at bounding box center [404, 360] width 54 height 31
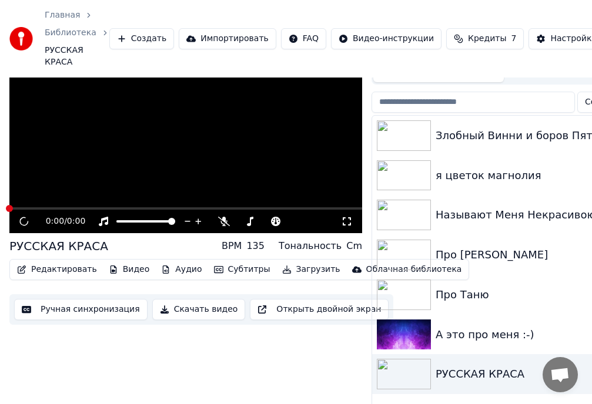
scroll to position [64, 0]
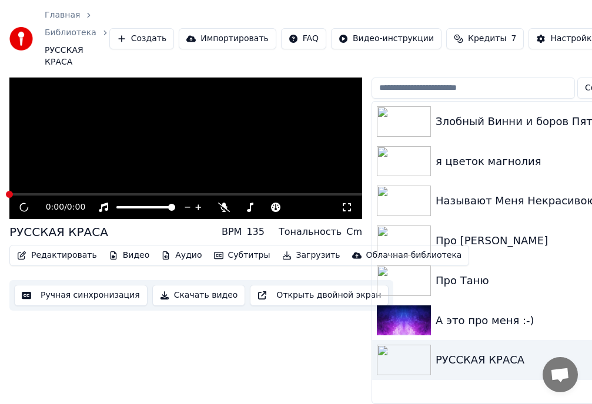
click at [401, 353] on img at bounding box center [404, 360] width 54 height 31
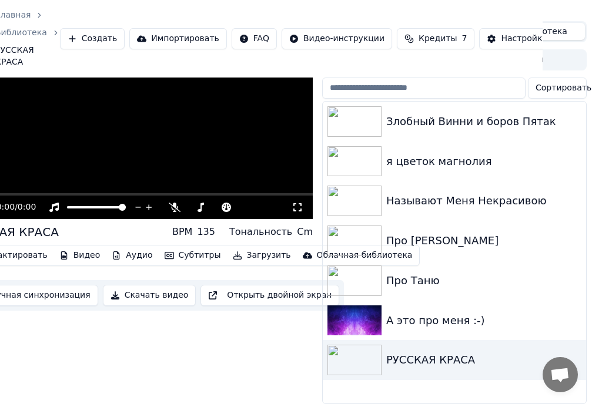
scroll to position [64, 61]
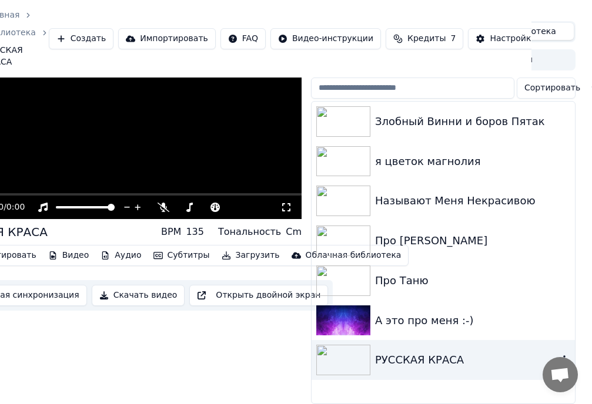
click at [486, 359] on div "РУССКАЯ КРАСА" at bounding box center [466, 360] width 183 height 16
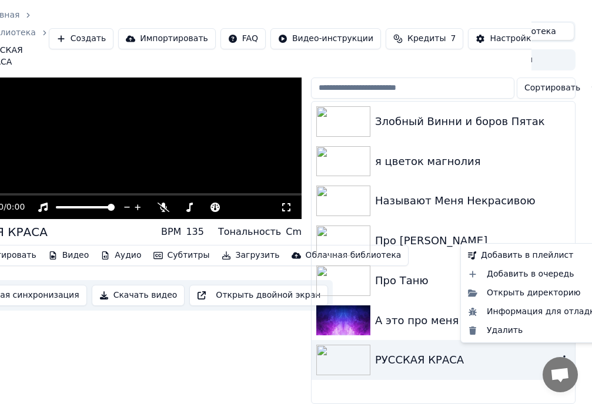
click at [563, 355] on icon "button" at bounding box center [564, 359] width 12 height 9
click at [513, 314] on div "Информация для отладки" at bounding box center [534, 312] width 142 height 19
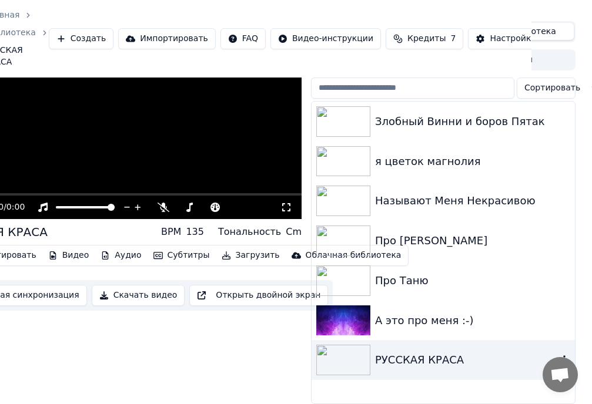
click at [565, 355] on icon "button" at bounding box center [564, 359] width 12 height 9
click at [260, 339] on div "0:00 / 0:00 РУССКАЯ КРАСА BPM 135 Тональность Cm Редактировать Видео Аудио Субт…" at bounding box center [125, 212] width 353 height 383
click at [407, 40] on span "Кредиты" at bounding box center [426, 39] width 38 height 12
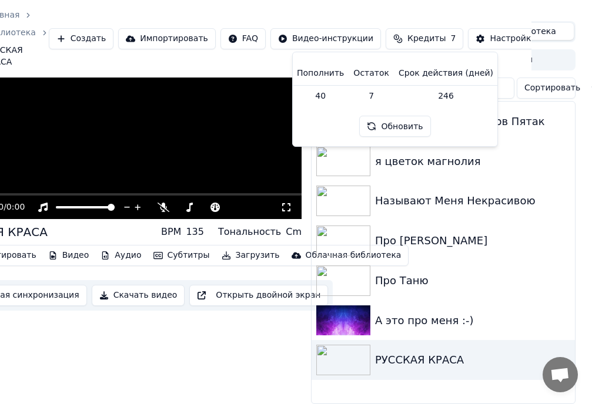
click at [405, 127] on button "Обновить" at bounding box center [394, 126] width 71 height 21
click at [261, 327] on div "0:00 / 0:00 РУССКАЯ КРАСА BPM 135 Тональность Cm Редактировать Видео Аудио Субт…" at bounding box center [125, 212] width 353 height 383
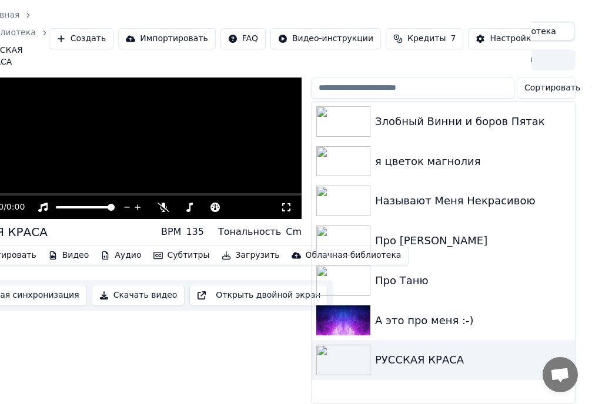
click at [77, 40] on button "Создать" at bounding box center [81, 38] width 65 height 21
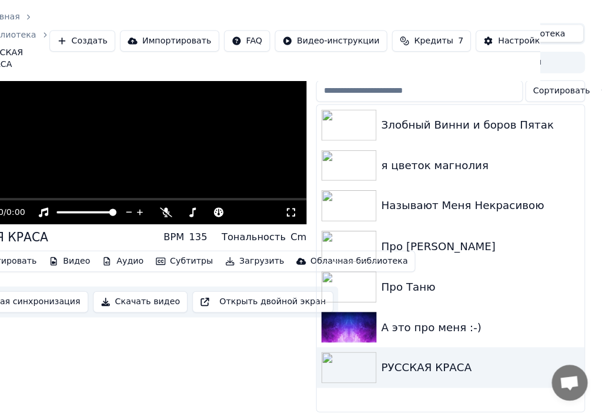
scroll to position [54, 51]
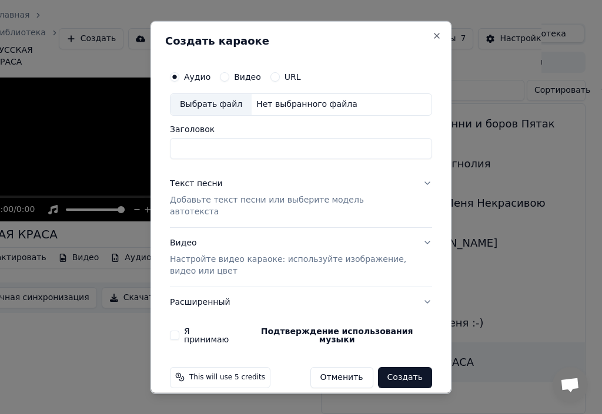
click at [220, 105] on div "Выбрать файл" at bounding box center [210, 103] width 81 height 21
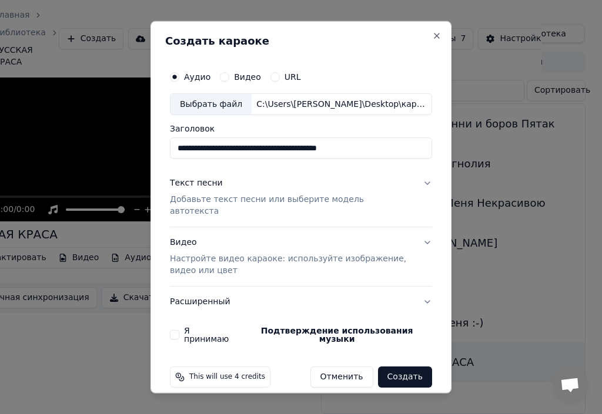
drag, startPoint x: 390, startPoint y: 150, endPoint x: 166, endPoint y: 151, distance: 224.0
click at [166, 151] on div "**********" at bounding box center [301, 204] width 272 height 288
type input "**********"
click at [183, 202] on p "Добавьте текст песни или выберите модель автотекста" at bounding box center [291, 206] width 243 height 24
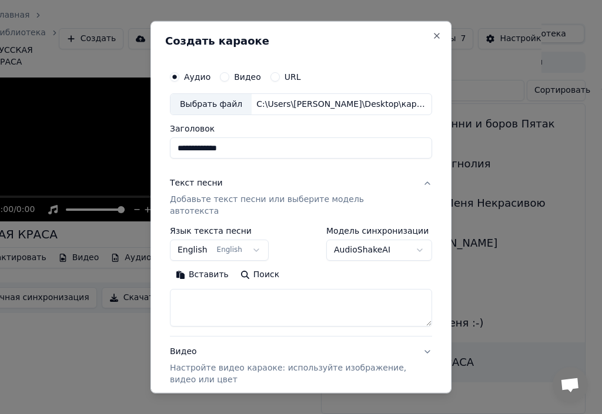
click at [200, 201] on p "Добавьте текст песни или выберите модель автотекста" at bounding box center [291, 206] width 243 height 24
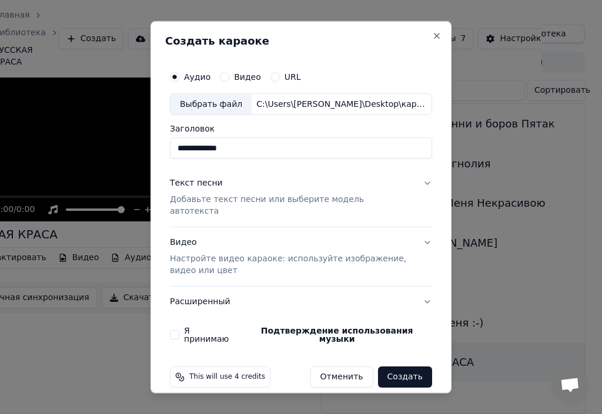
click at [200, 201] on p "Добавьте текст песни или выберите модель автотекста" at bounding box center [291, 206] width 243 height 24
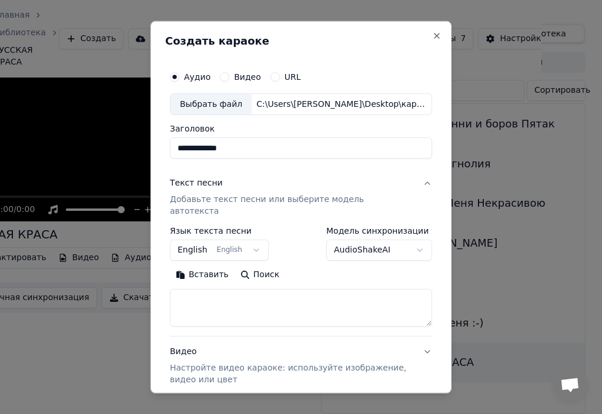
click at [197, 266] on button "Вставить" at bounding box center [202, 275] width 65 height 19
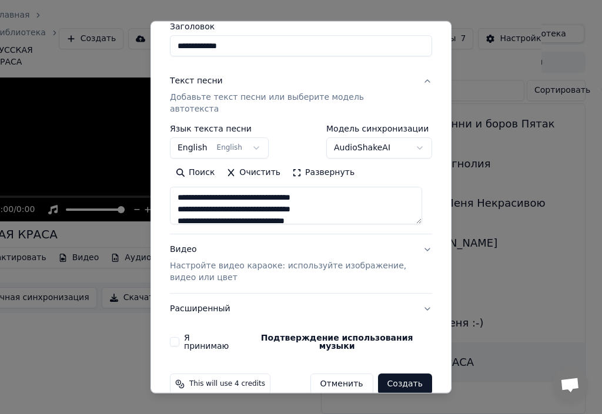
scroll to position [104, 0]
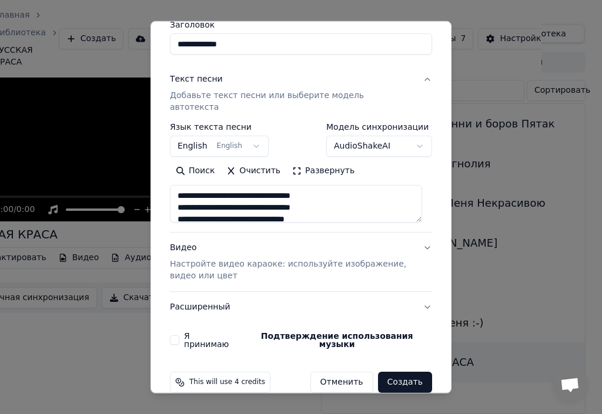
click at [203, 259] on p "Настройте видео караоке: используйте изображение, видео или цвет" at bounding box center [291, 271] width 243 height 24
type textarea "**********"
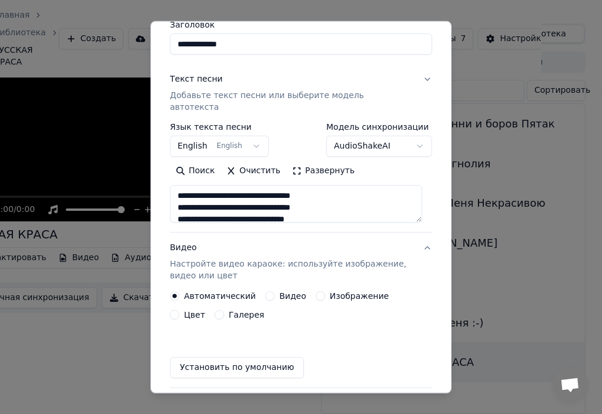
scroll to position [91, 0]
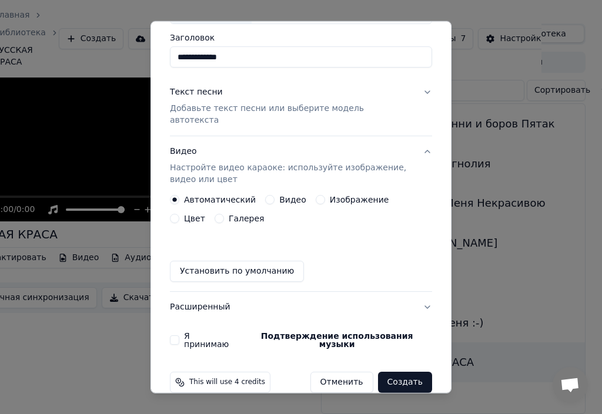
click at [316, 195] on div "Изображение" at bounding box center [352, 199] width 73 height 9
click at [316, 195] on button "Изображение" at bounding box center [320, 199] width 9 height 9
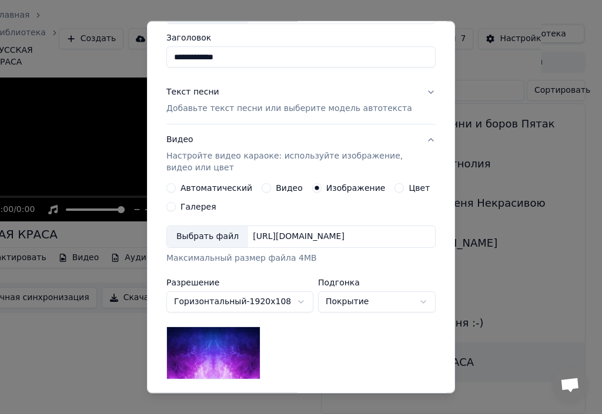
click at [203, 236] on div "Выбрать файл" at bounding box center [207, 236] width 81 height 21
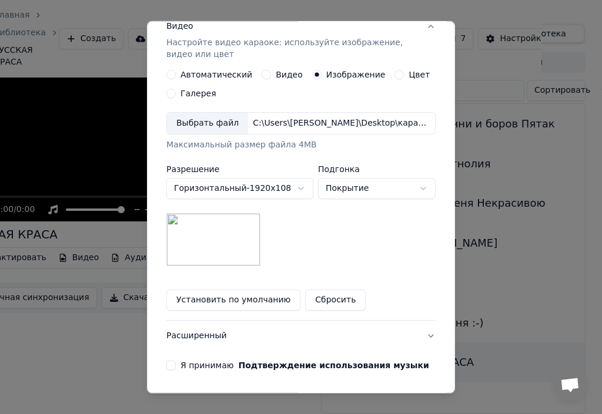
scroll to position [209, 0]
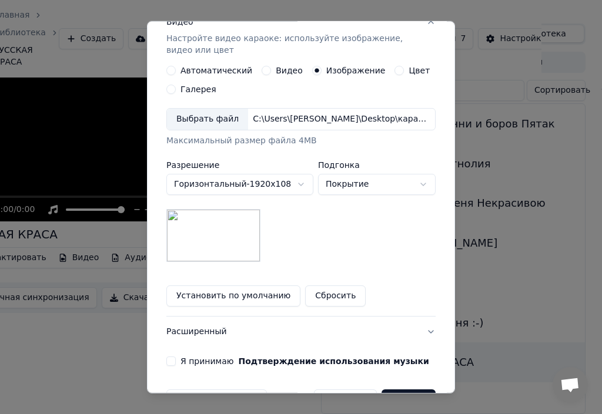
click at [418, 181] on body "**********" at bounding box center [245, 153] width 592 height 414
select select "*******"
click at [228, 297] on button "Установить по умолчанию" at bounding box center [233, 296] width 134 height 21
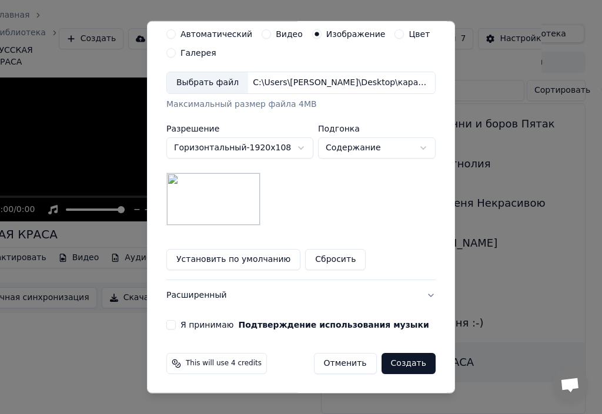
click at [166, 323] on button "Я принимаю Подтверждение использования музыки" at bounding box center [170, 324] width 9 height 9
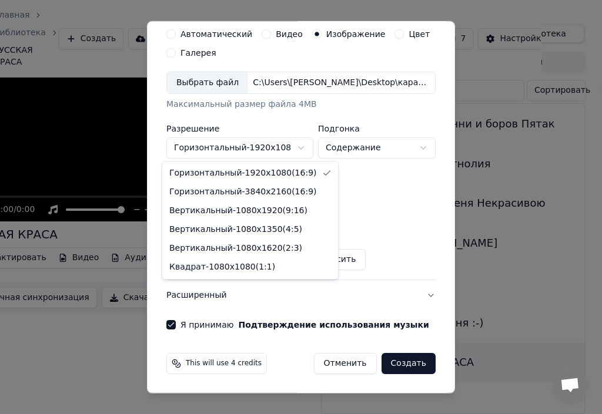
click at [297, 148] on body "**********" at bounding box center [245, 153] width 592 height 414
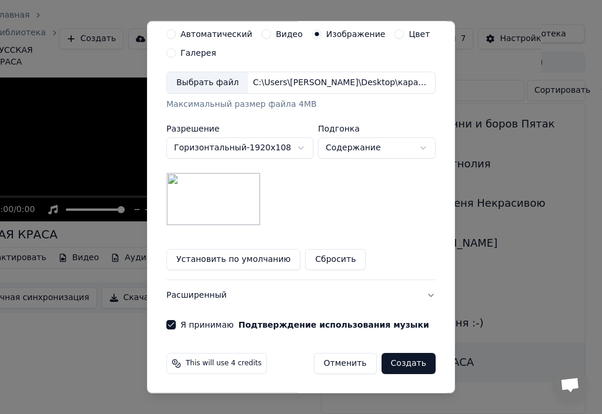
click at [407, 364] on button "Создать" at bounding box center [409, 363] width 54 height 21
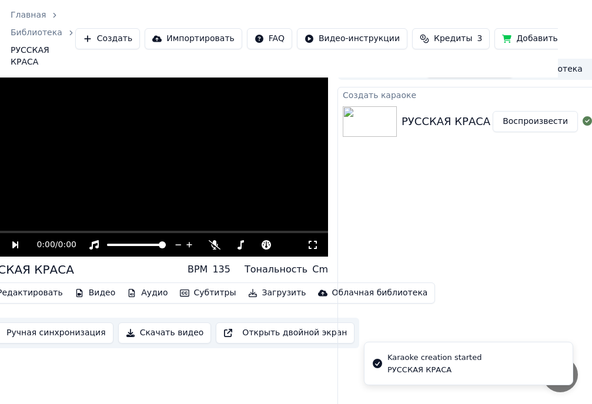
scroll to position [0, 34]
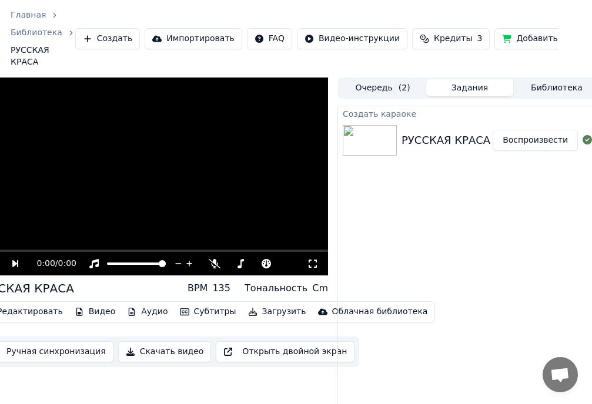
click at [379, 90] on button "Очередь ( 2 )" at bounding box center [382, 87] width 87 height 17
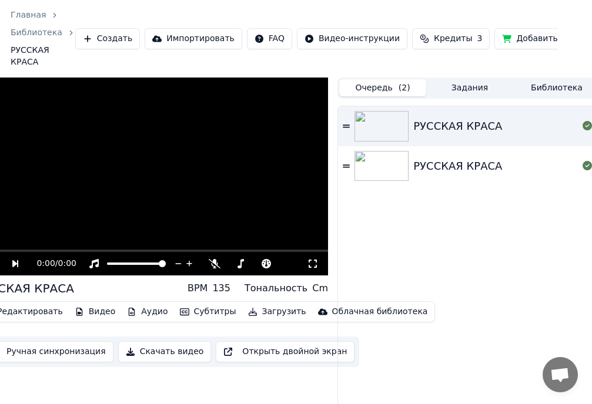
click at [511, 36] on button "Добавить кредиты" at bounding box center [549, 38] width 111 height 21
click at [376, 116] on img at bounding box center [381, 126] width 54 height 31
click at [456, 88] on button "Задания" at bounding box center [469, 87] width 87 height 17
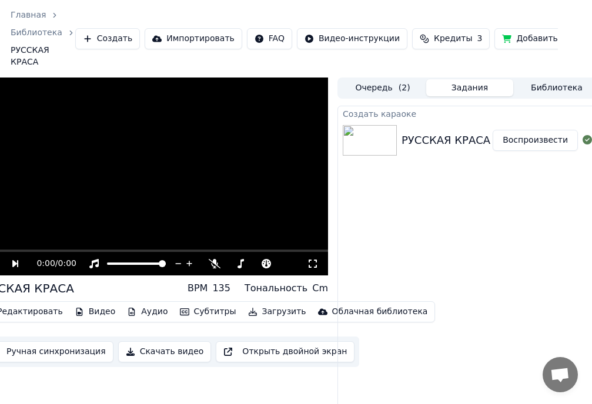
click at [557, 90] on button "Библиотека" at bounding box center [556, 87] width 87 height 17
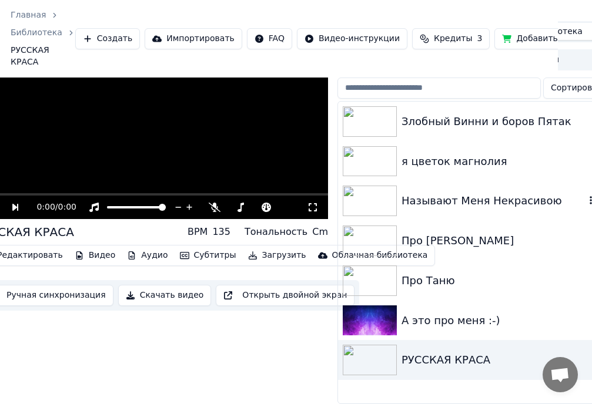
scroll to position [64, 34]
click at [369, 354] on img at bounding box center [370, 360] width 54 height 31
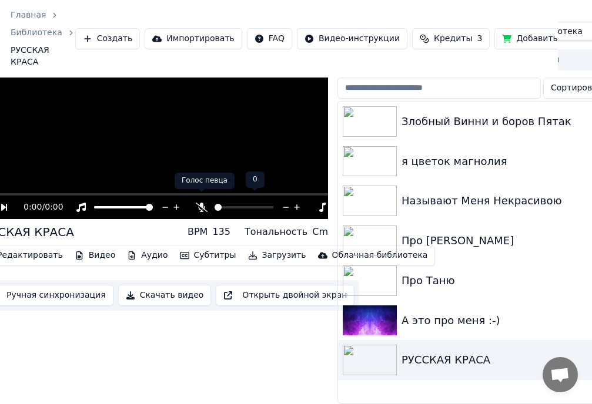
click at [213, 202] on div at bounding box center [255, 208] width 95 height 12
click at [251, 204] on span at bounding box center [250, 207] width 7 height 7
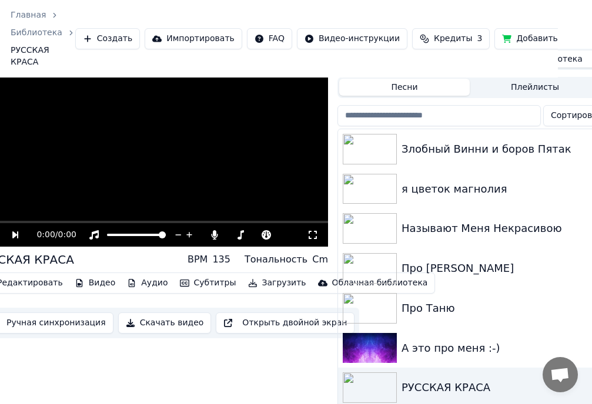
scroll to position [0, 34]
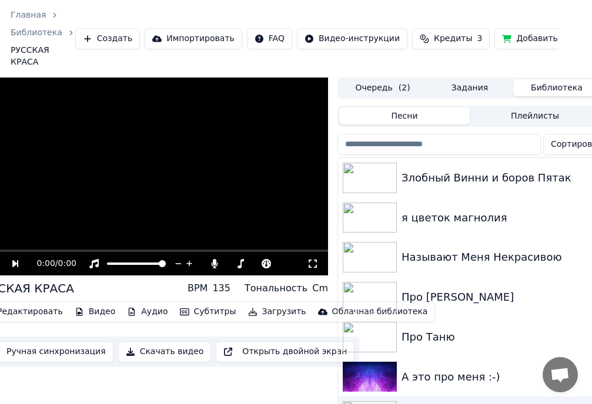
click at [386, 89] on button "Очередь ( 2 )" at bounding box center [382, 87] width 87 height 17
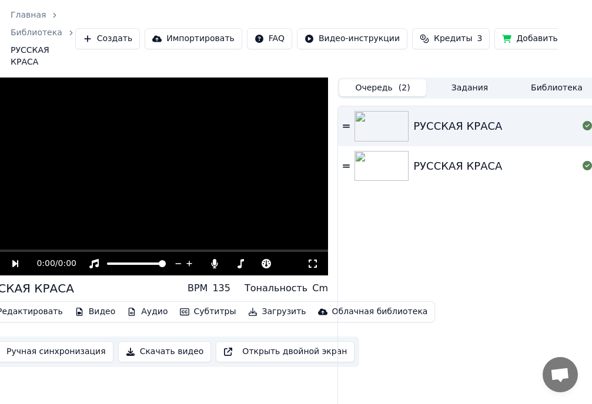
click at [528, 173] on div "РУССКАЯ КРАСА" at bounding box center [495, 166] width 165 height 16
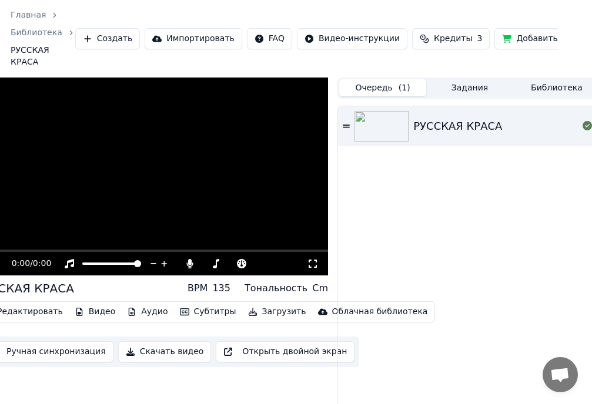
click at [520, 126] on div "РУССКАЯ КРАСА" at bounding box center [495, 126] width 165 height 16
click at [514, 129] on div "РУССКАЯ КРАСА" at bounding box center [495, 126] width 165 height 16
click at [469, 88] on button "Задания" at bounding box center [469, 87] width 87 height 17
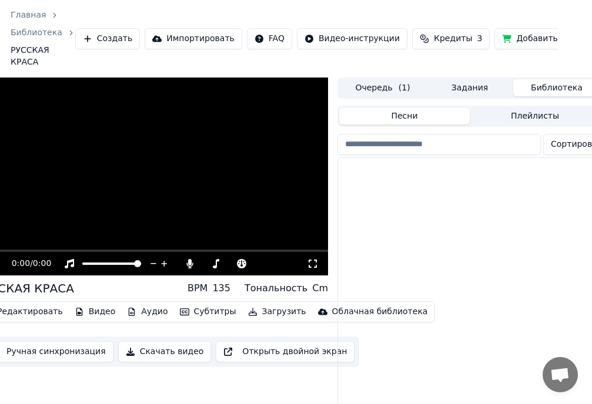
click at [563, 88] on button "Библиотека" at bounding box center [556, 87] width 87 height 17
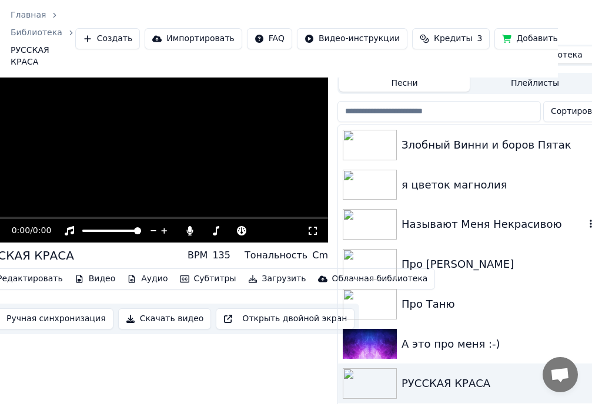
scroll to position [64, 34]
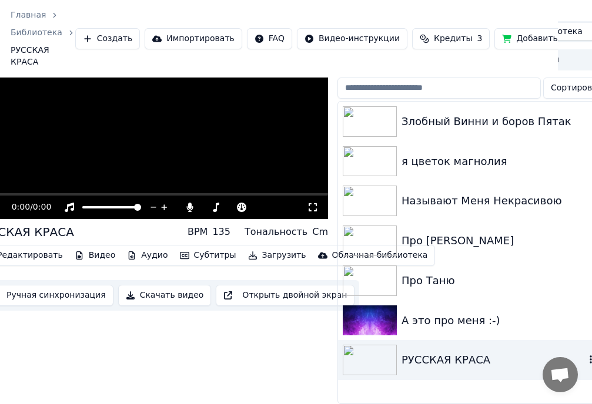
click at [365, 356] on img at bounding box center [370, 360] width 54 height 31
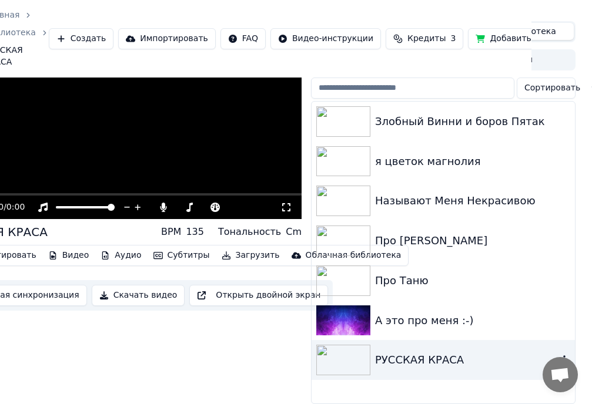
click at [415, 358] on div "РУССКАЯ КРАСА" at bounding box center [466, 360] width 183 height 16
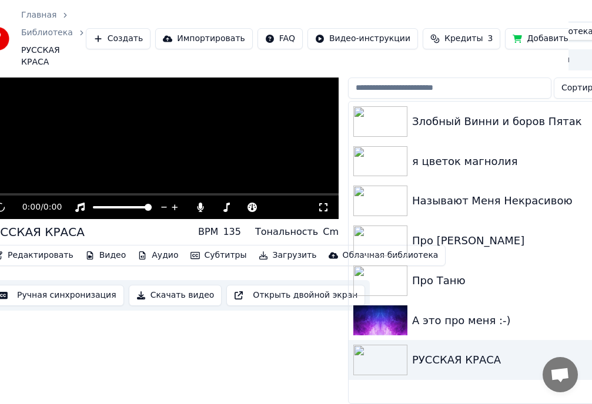
scroll to position [64, 0]
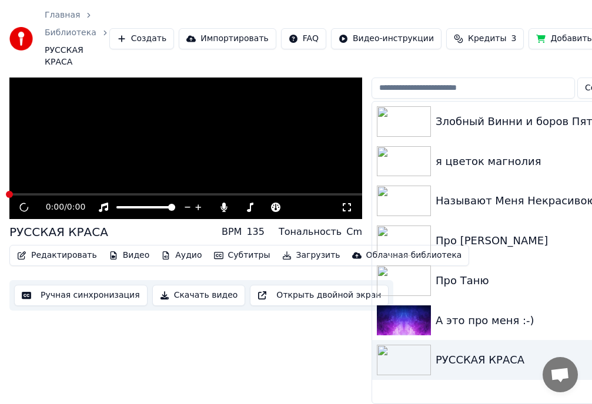
click at [186, 290] on button "Скачать видео" at bounding box center [198, 295] width 93 height 21
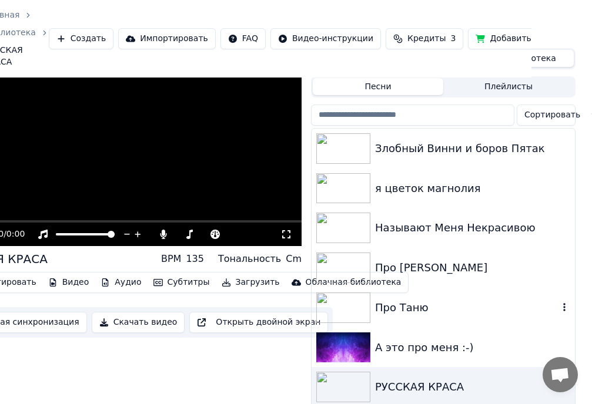
scroll to position [0, 61]
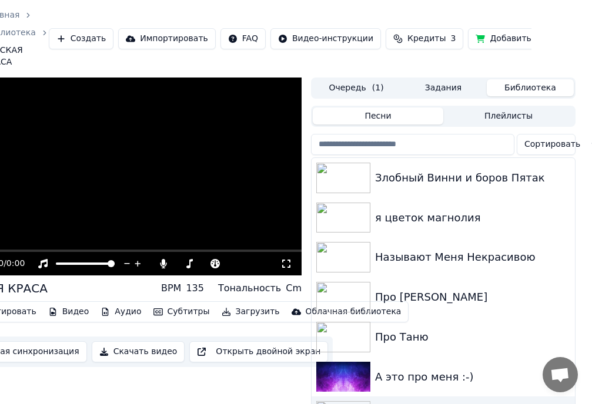
click at [366, 89] on button "Очередь ( 1 )" at bounding box center [356, 87] width 87 height 17
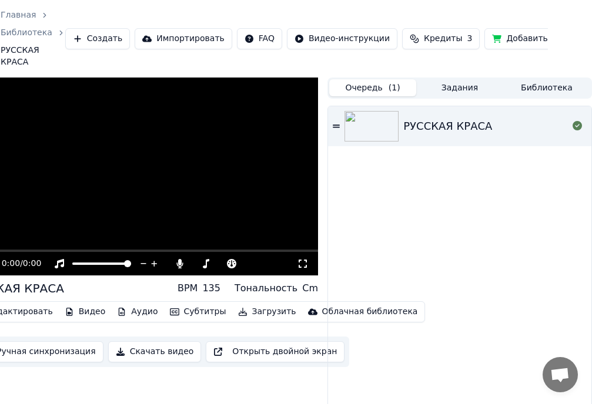
scroll to position [0, 44]
